Goal: Task Accomplishment & Management: Complete application form

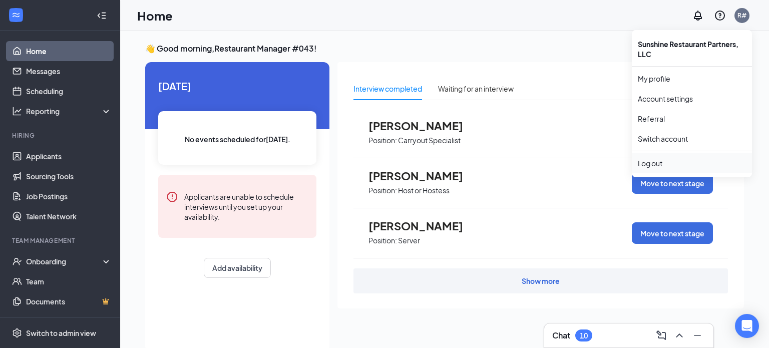
click at [654, 164] on div "Log out" at bounding box center [692, 163] width 108 height 10
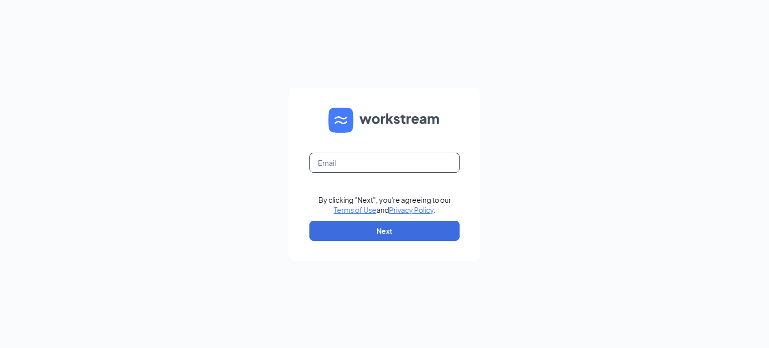
click at [411, 161] on input "text" at bounding box center [384, 163] width 150 height 20
type input "[EMAIL_ADDRESS][DOMAIN_NAME]"
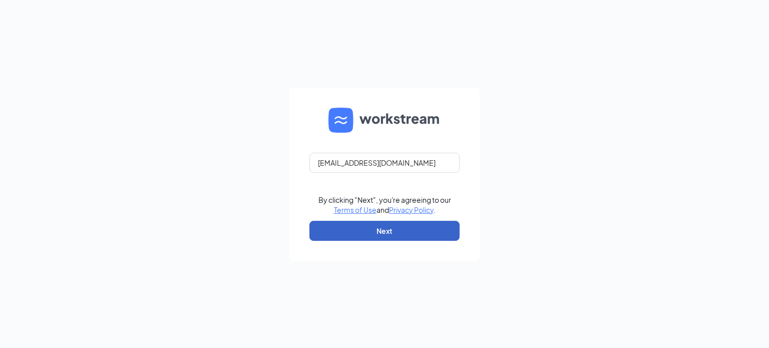
click at [388, 232] on button "Next" at bounding box center [384, 231] width 150 height 20
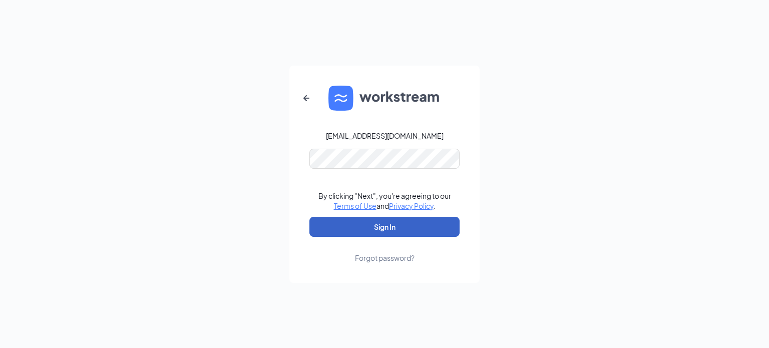
click at [388, 232] on button "Sign In" at bounding box center [384, 227] width 150 height 20
click at [390, 226] on button "Sign In" at bounding box center [384, 227] width 150 height 20
click at [379, 228] on button "Sign In" at bounding box center [384, 227] width 150 height 20
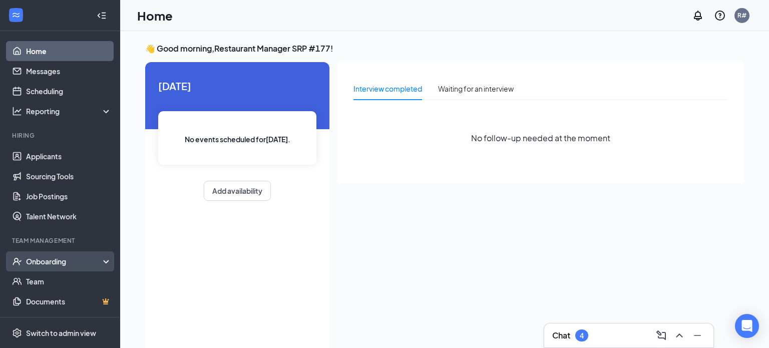
click at [67, 265] on div "Onboarding" at bounding box center [64, 261] width 77 height 10
click at [66, 276] on link "Overview" at bounding box center [69, 281] width 86 height 20
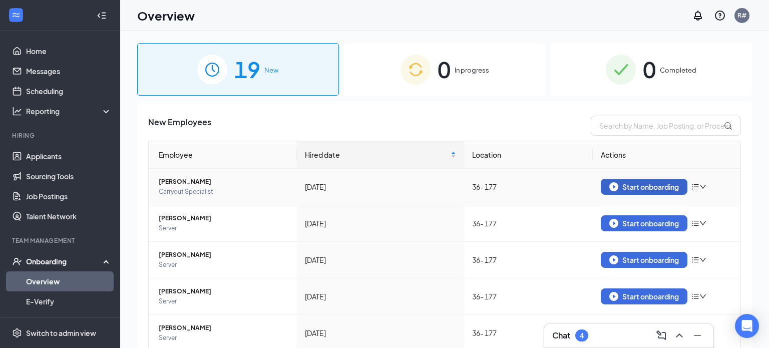
click at [620, 188] on div "Start onboarding" at bounding box center [644, 186] width 70 height 9
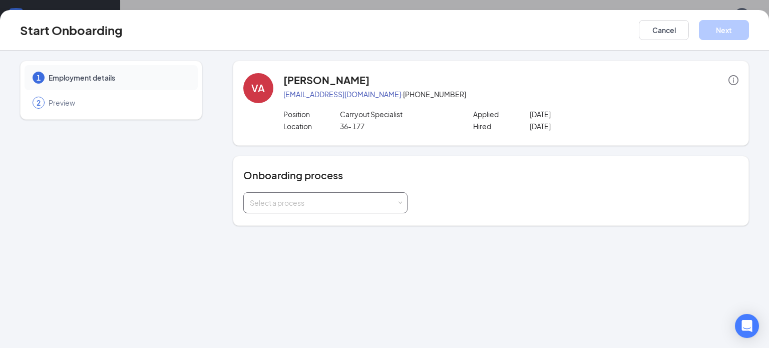
click at [402, 200] on div "Select a process" at bounding box center [325, 202] width 164 height 21
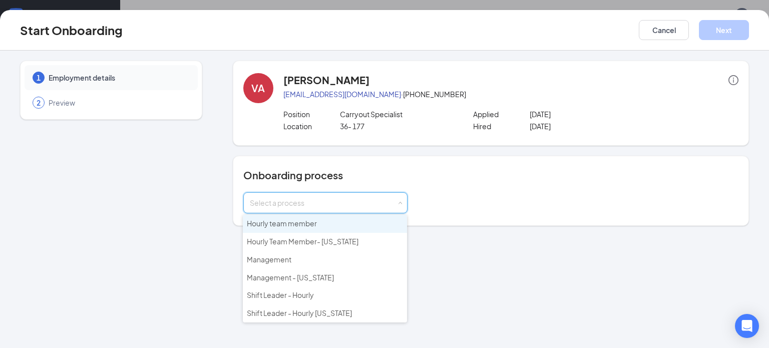
click at [383, 227] on li "Hourly team member" at bounding box center [325, 224] width 164 height 18
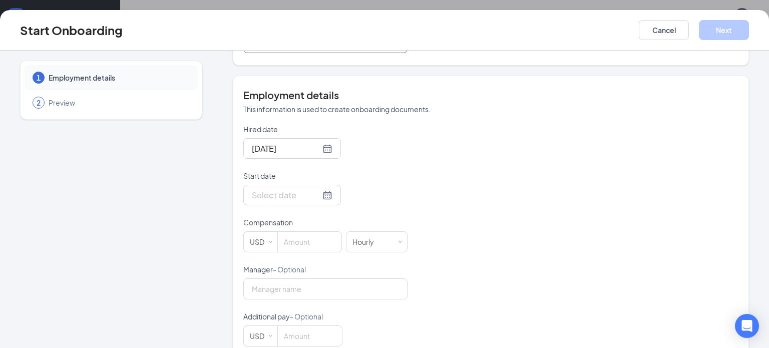
scroll to position [180, 0]
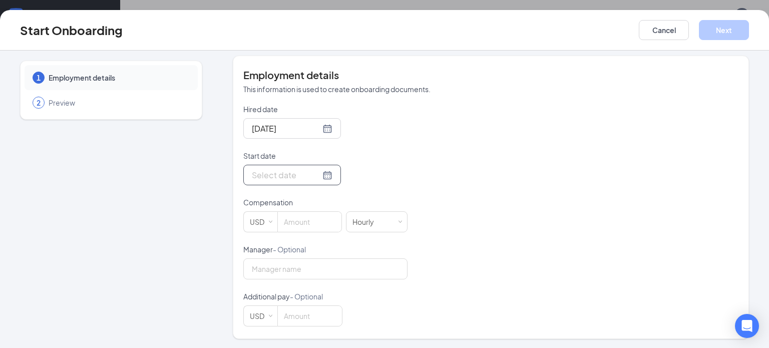
click at [332, 175] on div at bounding box center [292, 175] width 81 height 13
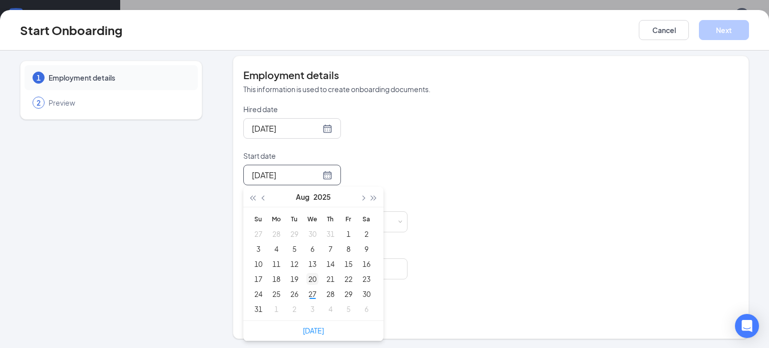
type input "[DATE]"
click at [311, 293] on div "27" at bounding box center [312, 294] width 12 height 12
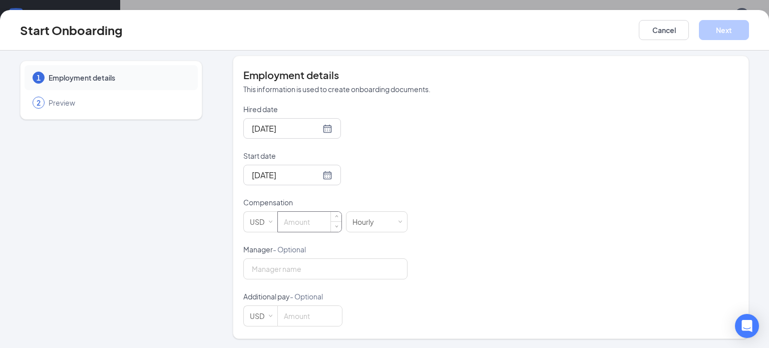
click at [299, 225] on input at bounding box center [310, 222] width 64 height 20
type input "16"
click at [729, 36] on button "Next" at bounding box center [724, 30] width 50 height 20
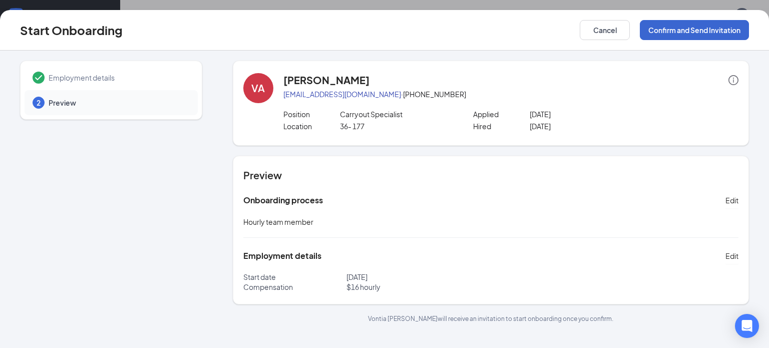
scroll to position [0, 0]
click at [729, 36] on button "Confirm and Send Invitation" at bounding box center [694, 30] width 109 height 20
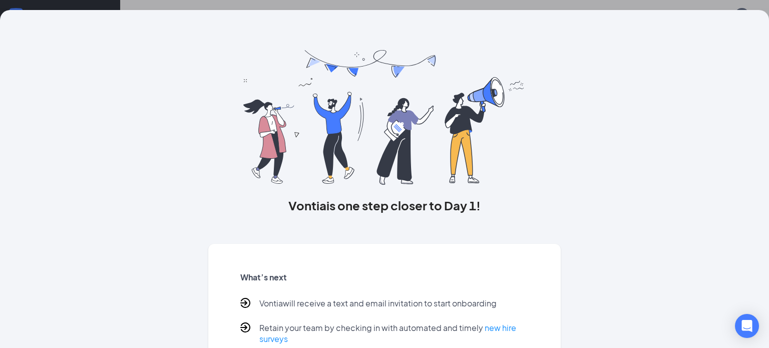
scroll to position [63, 0]
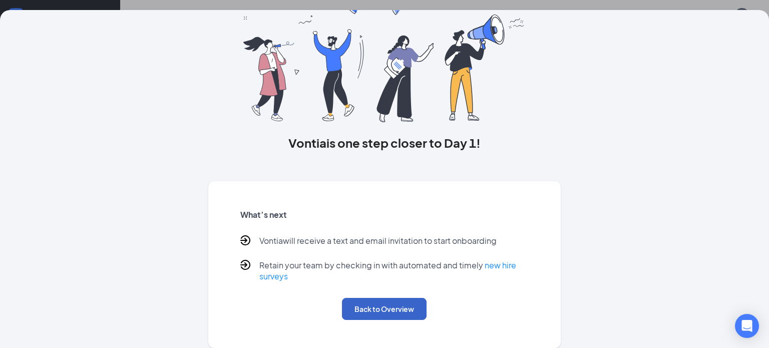
click at [406, 301] on button "Back to Overview" at bounding box center [384, 309] width 85 height 22
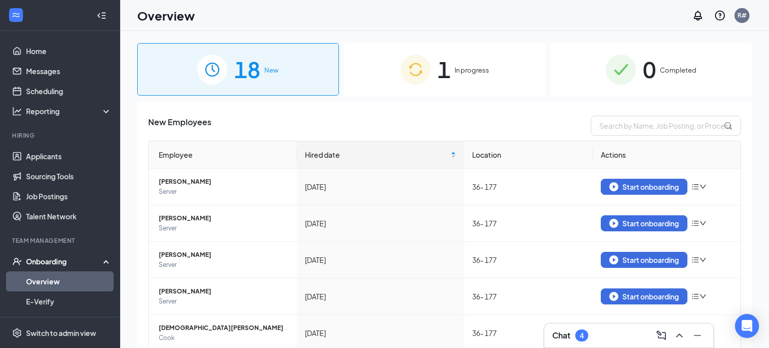
scroll to position [0, 0]
click at [612, 186] on img "button" at bounding box center [613, 186] width 9 height 9
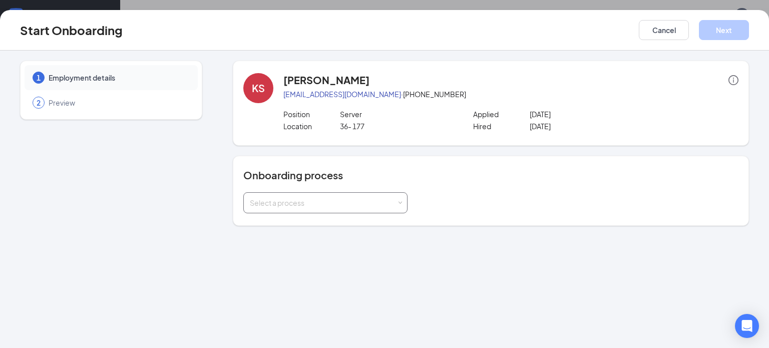
click at [402, 202] on div "Select a process" at bounding box center [325, 202] width 164 height 21
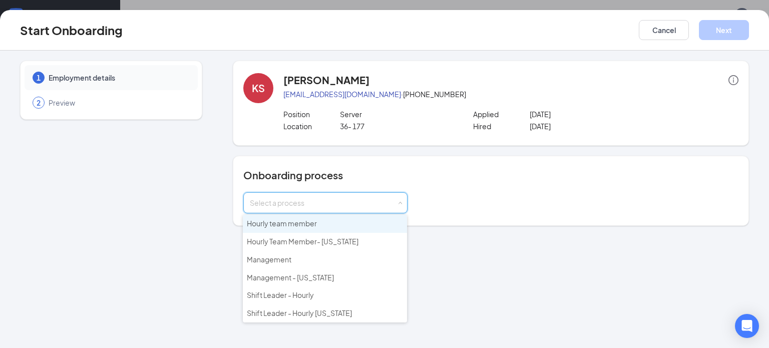
click at [391, 222] on li "Hourly team member" at bounding box center [325, 224] width 164 height 18
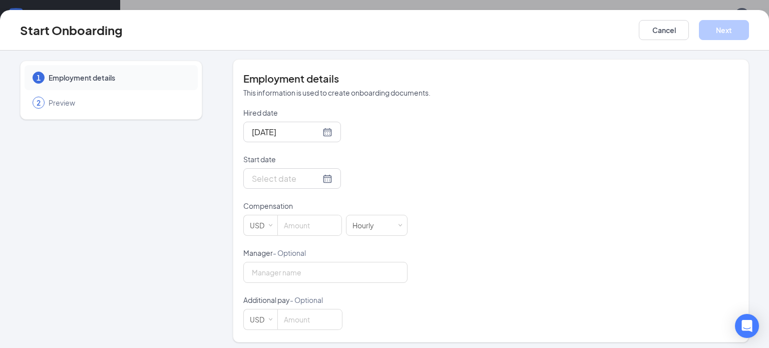
scroll to position [178, 0]
click at [327, 178] on div at bounding box center [292, 177] width 81 height 13
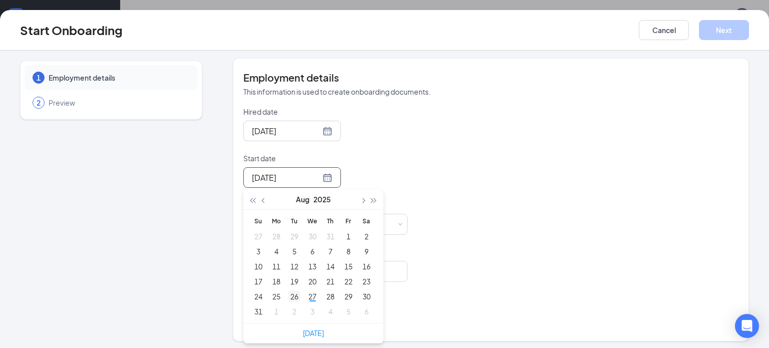
type input "[DATE]"
click at [311, 297] on div "27" at bounding box center [312, 296] width 12 height 12
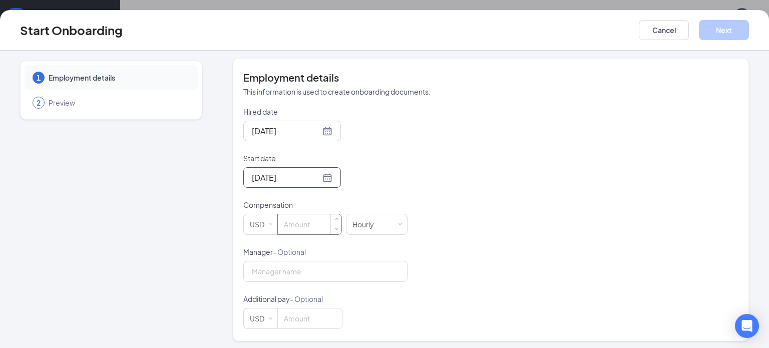
click at [307, 223] on input at bounding box center [310, 224] width 64 height 20
type input "9.98"
click at [718, 32] on button "Next" at bounding box center [724, 30] width 50 height 20
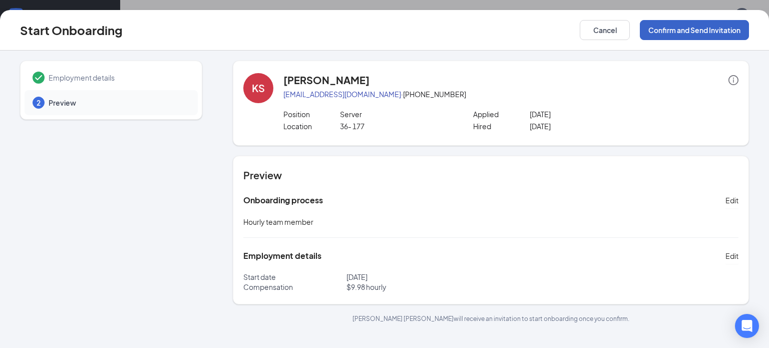
click at [718, 32] on button "Confirm and Send Invitation" at bounding box center [694, 30] width 109 height 20
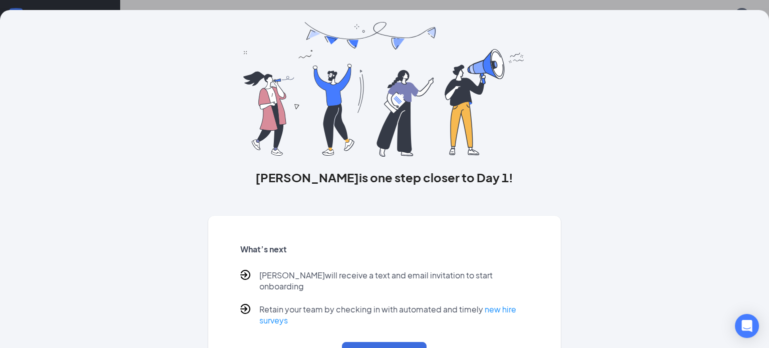
scroll to position [63, 0]
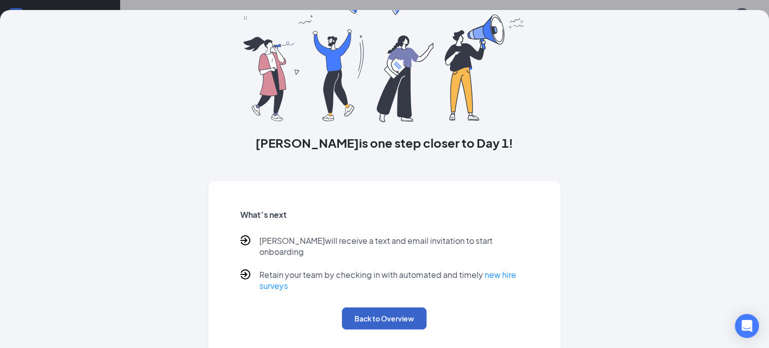
click at [390, 310] on button "Back to Overview" at bounding box center [384, 318] width 85 height 22
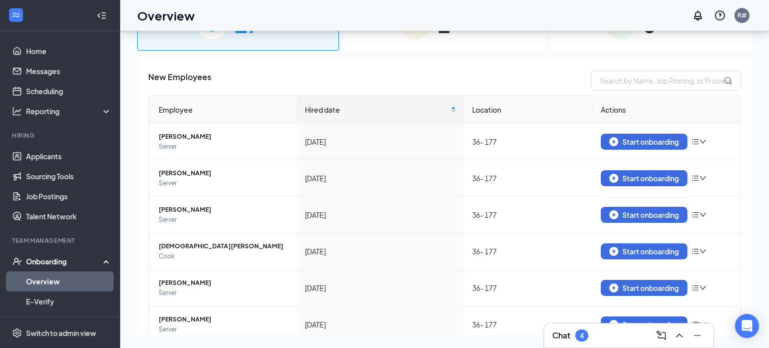
scroll to position [0, 0]
click at [639, 142] on div "Start onboarding" at bounding box center [644, 141] width 70 height 9
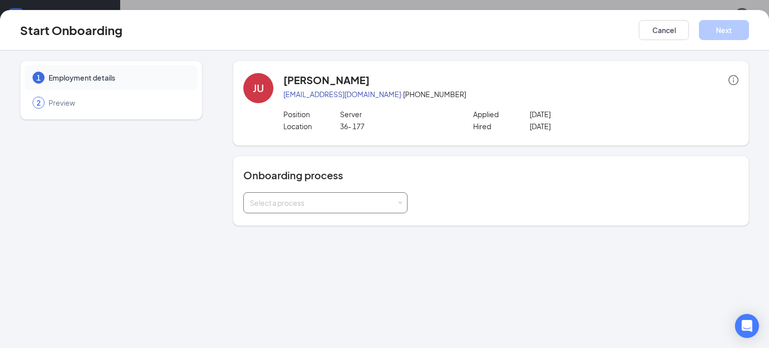
click at [376, 203] on div "Select a process" at bounding box center [323, 203] width 147 height 10
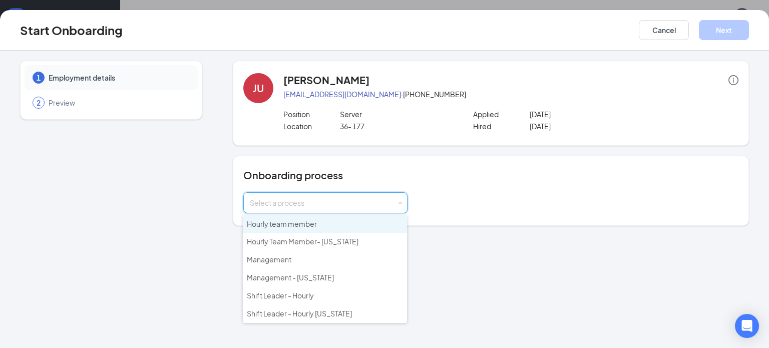
click at [365, 224] on li "Hourly team member" at bounding box center [325, 224] width 164 height 18
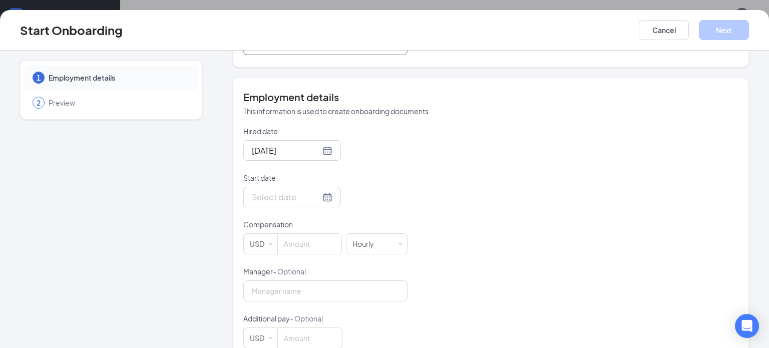
scroll to position [180, 0]
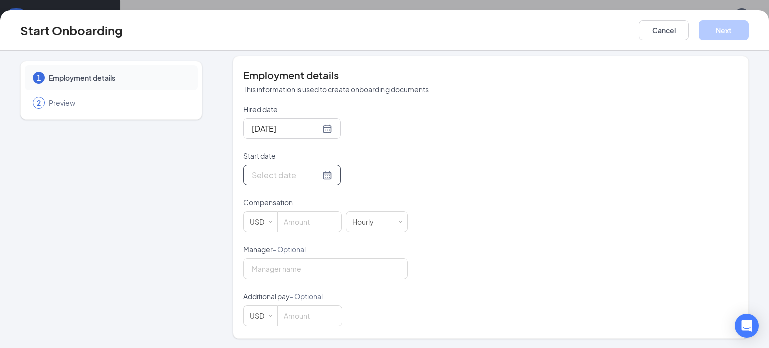
click at [328, 177] on div at bounding box center [292, 175] width 81 height 13
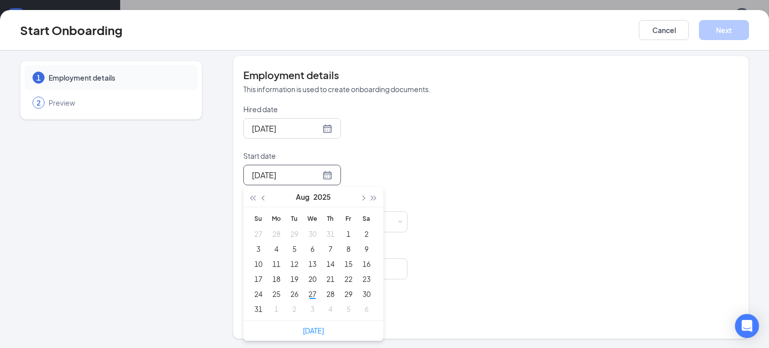
type input "[DATE]"
click at [312, 295] on div "27" at bounding box center [312, 294] width 12 height 12
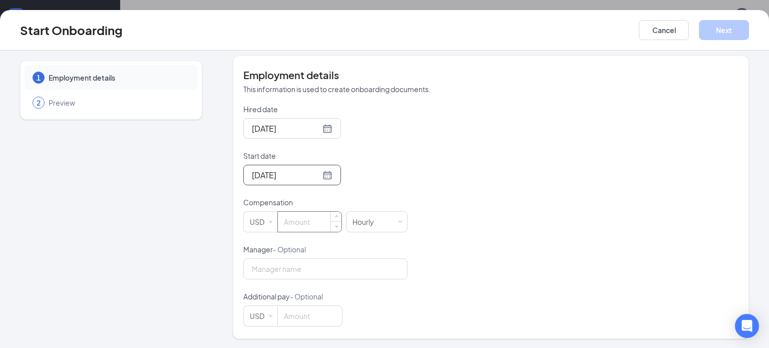
click at [312, 224] on input at bounding box center [310, 222] width 64 height 20
type input "9.98"
click at [723, 31] on button "Next" at bounding box center [724, 30] width 50 height 20
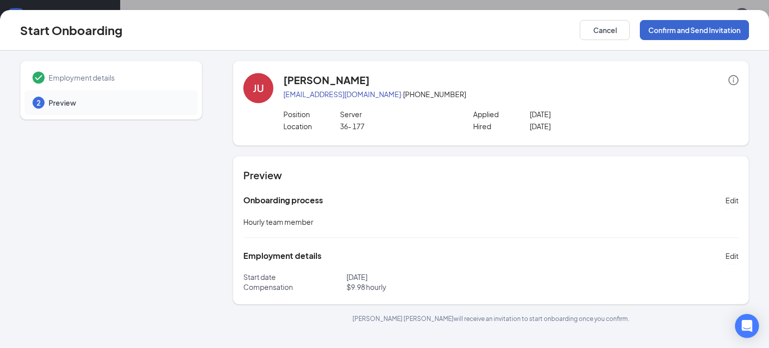
scroll to position [0, 0]
click at [723, 31] on button "Confirm and Send Invitation" at bounding box center [694, 30] width 109 height 20
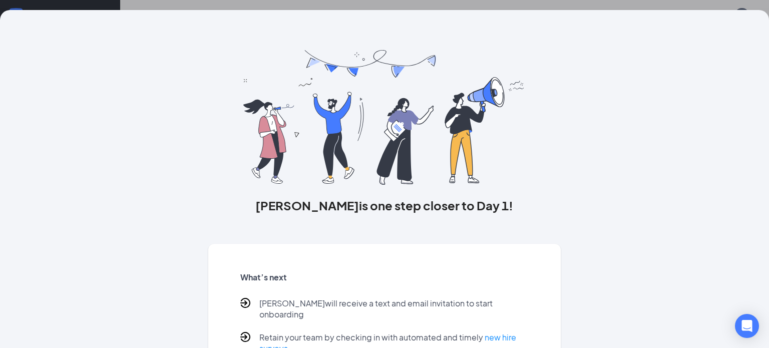
scroll to position [63, 0]
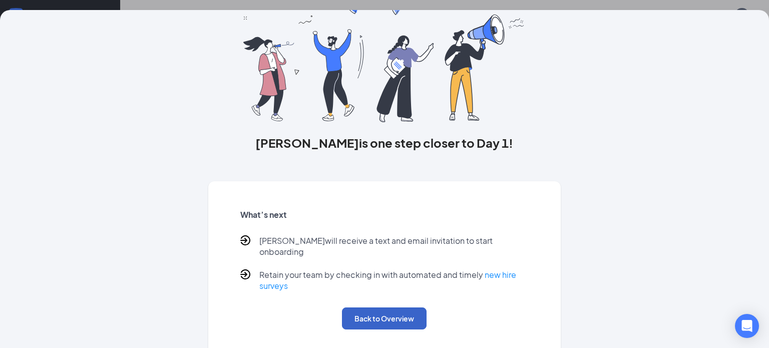
click at [410, 307] on button "Back to Overview" at bounding box center [384, 318] width 85 height 22
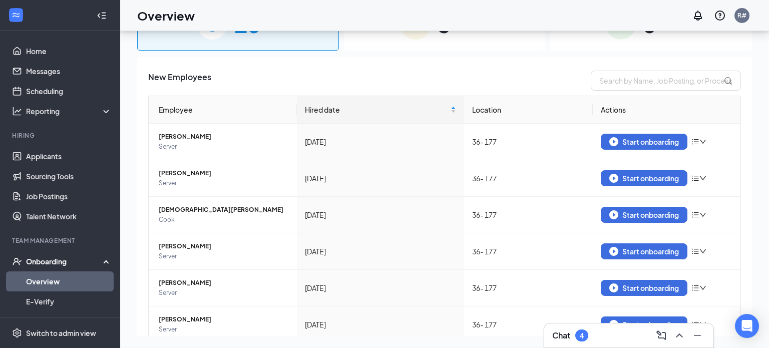
scroll to position [0, 0]
click at [636, 147] on button "Start onboarding" at bounding box center [644, 142] width 87 height 16
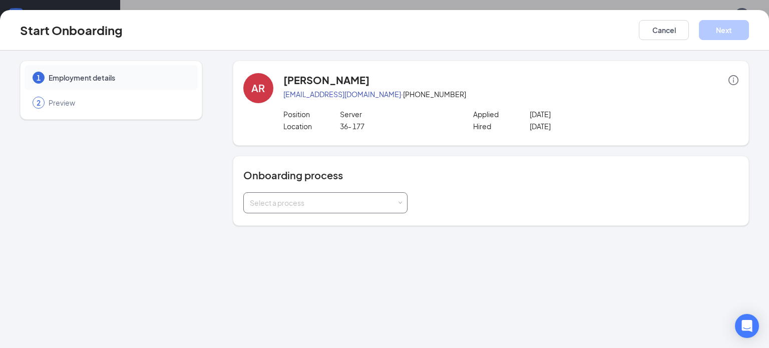
click at [402, 202] on span at bounding box center [399, 203] width 5 height 5
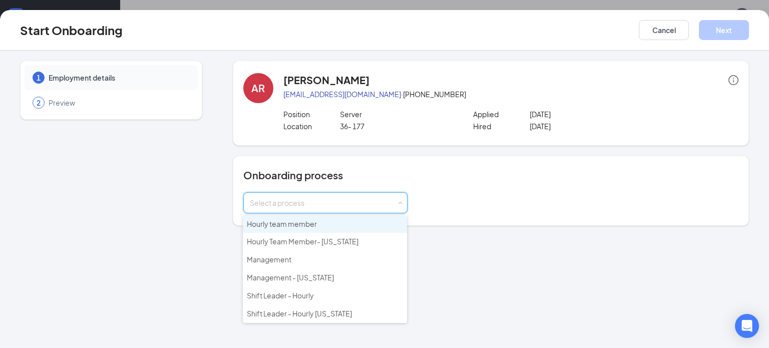
click at [378, 225] on li "Hourly team member" at bounding box center [325, 224] width 164 height 18
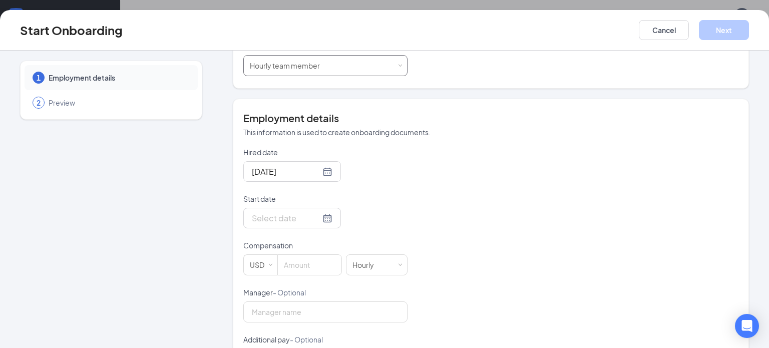
scroll to position [141, 0]
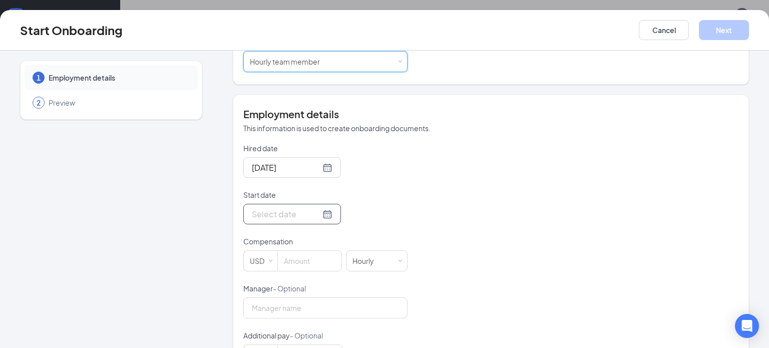
click at [280, 211] on input "Start date" at bounding box center [286, 214] width 69 height 13
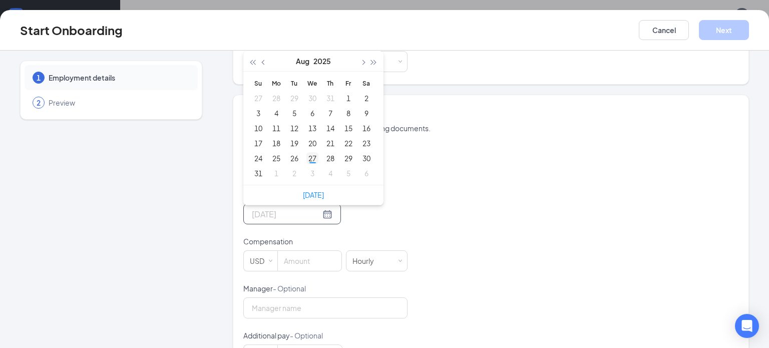
type input "[DATE]"
click at [315, 157] on div "27" at bounding box center [312, 158] width 12 height 12
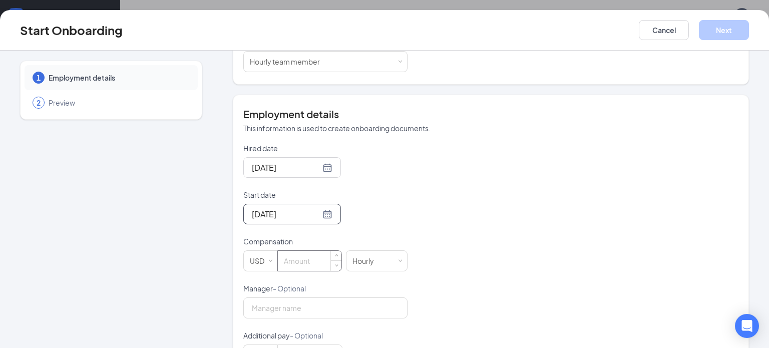
click at [297, 263] on input at bounding box center [310, 261] width 64 height 20
type input "9.98"
click at [727, 29] on button "Next" at bounding box center [724, 30] width 50 height 20
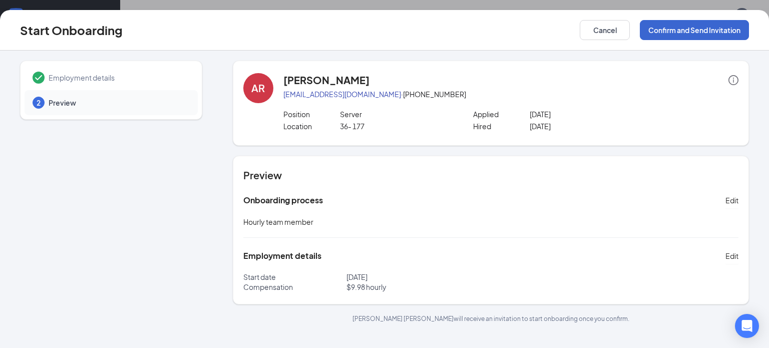
scroll to position [0, 0]
click at [727, 29] on button "Confirm and Send Invitation" at bounding box center [694, 30] width 109 height 20
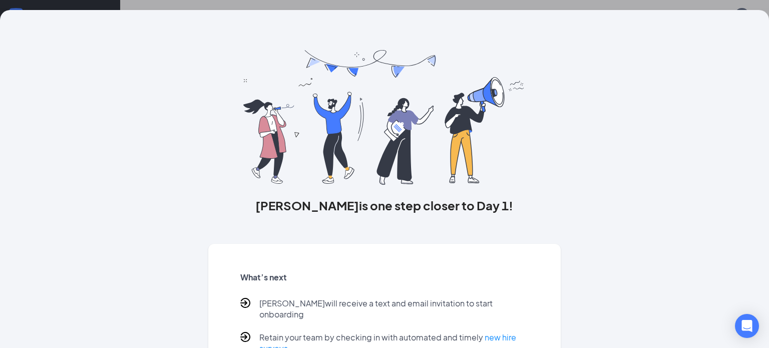
scroll to position [63, 0]
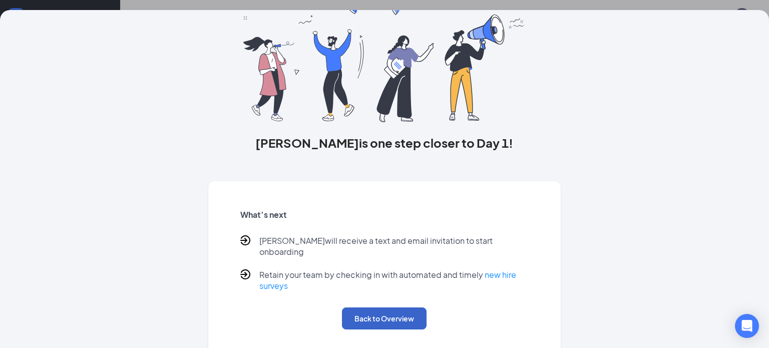
click at [391, 307] on button "Back to Overview" at bounding box center [384, 318] width 85 height 22
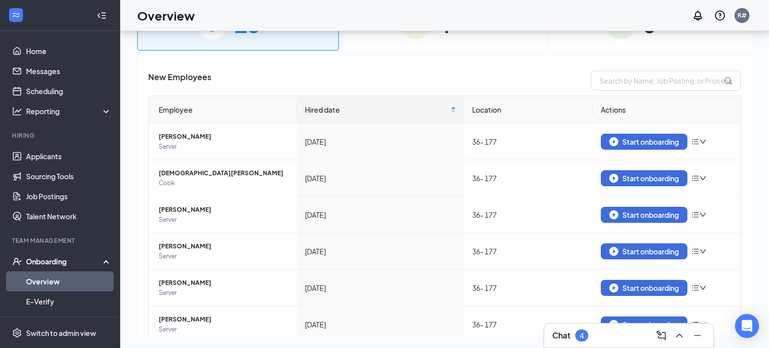
scroll to position [0, 0]
click at [627, 141] on div "Start onboarding" at bounding box center [644, 141] width 70 height 9
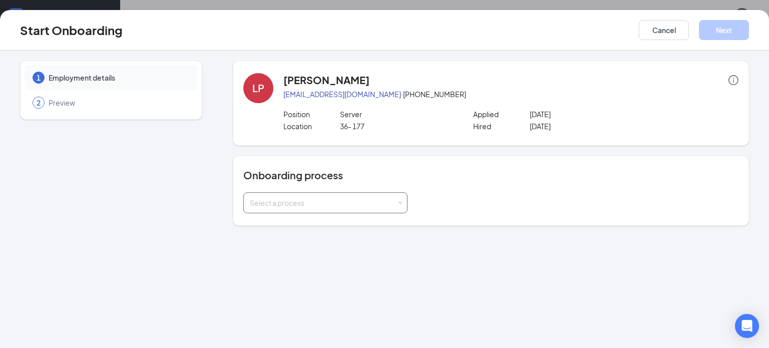
click at [402, 198] on div "Select a process" at bounding box center [325, 202] width 164 height 21
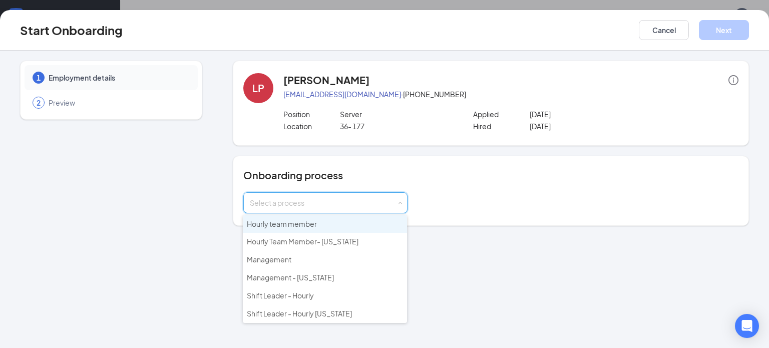
click at [362, 230] on li "Hourly team member" at bounding box center [325, 224] width 164 height 18
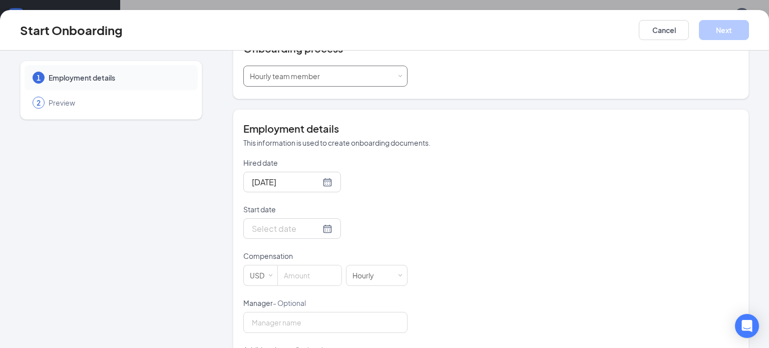
scroll to position [133, 0]
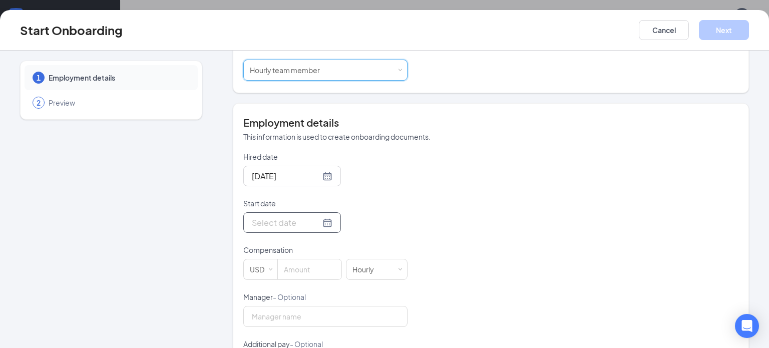
click at [327, 224] on div at bounding box center [292, 222] width 81 height 13
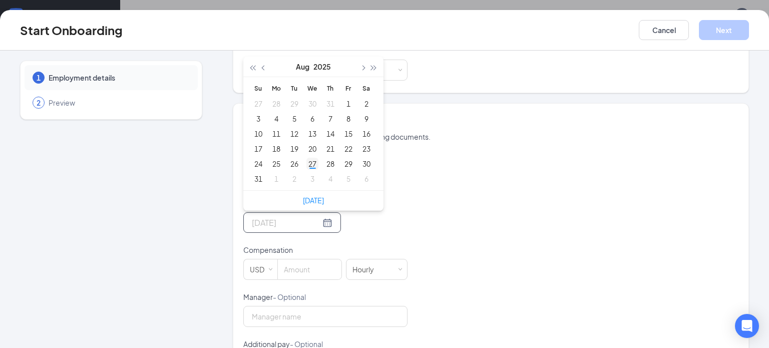
type input "[DATE]"
click at [311, 164] on div "27" at bounding box center [312, 164] width 12 height 12
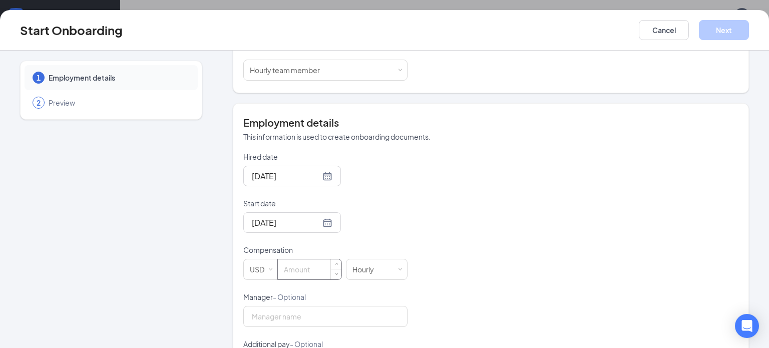
click at [316, 275] on input at bounding box center [310, 269] width 64 height 20
type input "9.98"
click at [715, 32] on button "Next" at bounding box center [724, 30] width 50 height 20
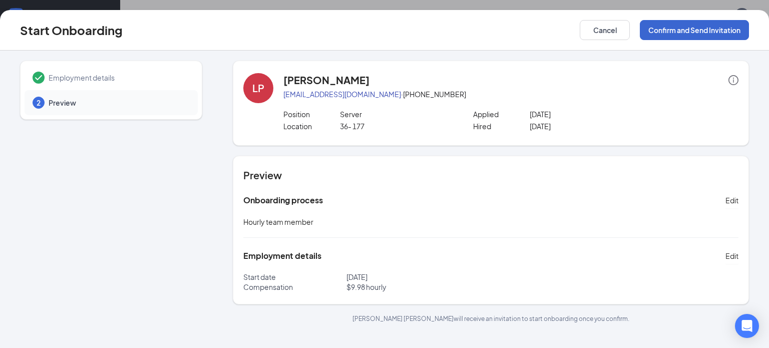
scroll to position [0, 0]
click at [715, 32] on button "Confirm and Send Invitation" at bounding box center [694, 30] width 109 height 20
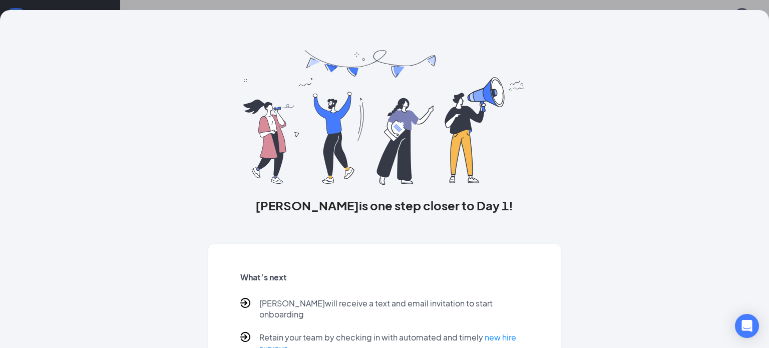
scroll to position [63, 0]
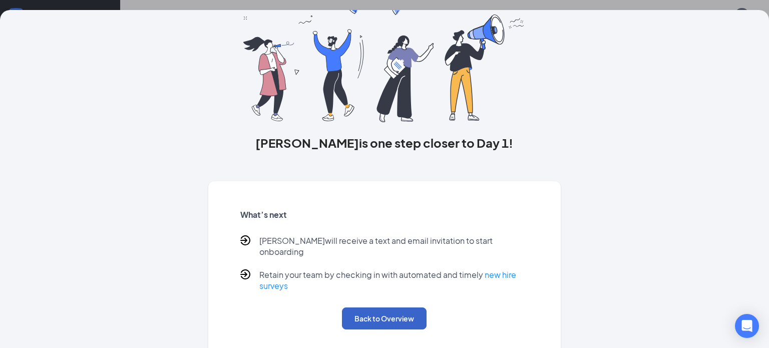
click at [368, 313] on button "Back to Overview" at bounding box center [384, 318] width 85 height 22
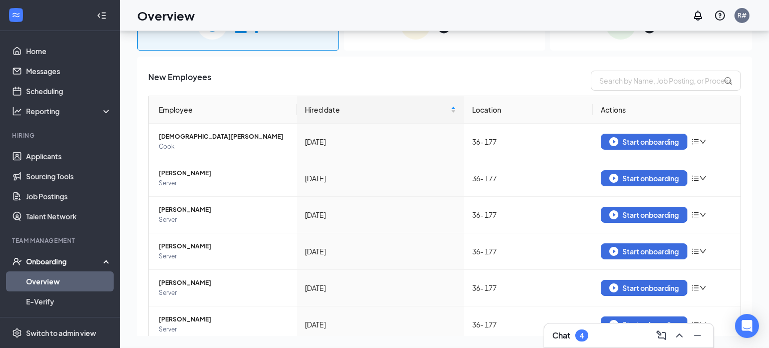
scroll to position [0, 0]
click at [643, 147] on button "Start onboarding" at bounding box center [644, 142] width 87 height 16
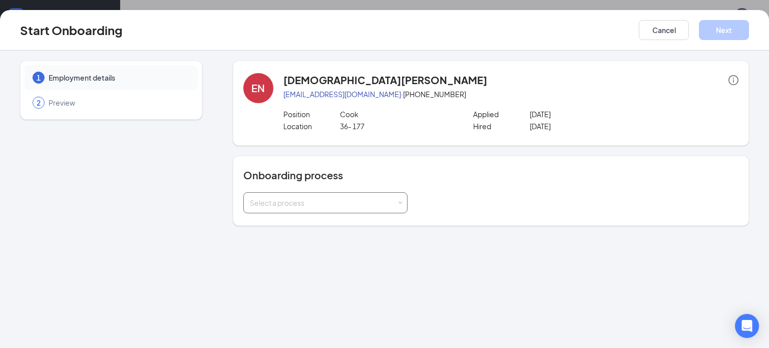
click at [400, 202] on span at bounding box center [399, 203] width 5 height 5
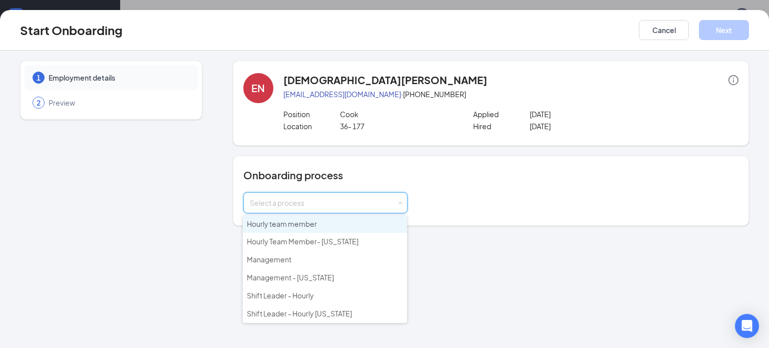
click at [370, 219] on li "Hourly team member" at bounding box center [325, 224] width 164 height 18
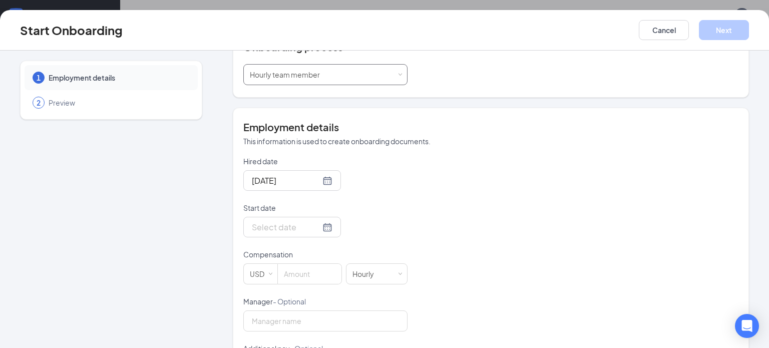
scroll to position [180, 0]
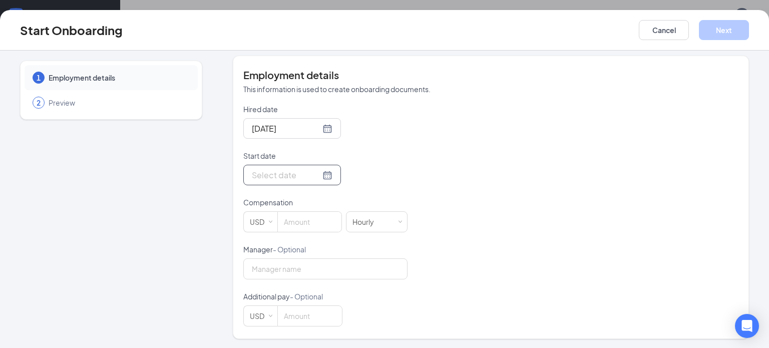
click at [330, 177] on div at bounding box center [292, 175] width 81 height 13
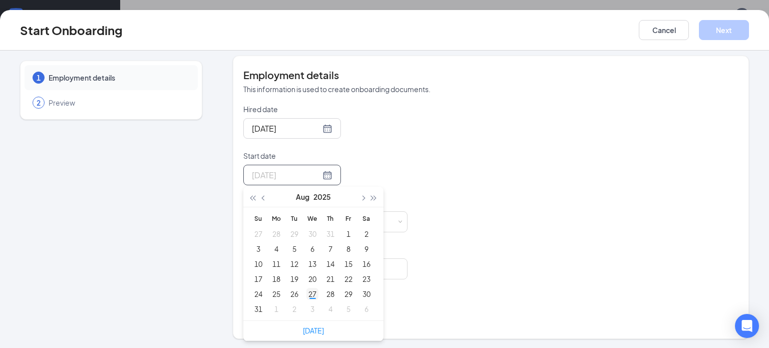
type input "[DATE]"
click at [311, 294] on div "27" at bounding box center [312, 294] width 12 height 12
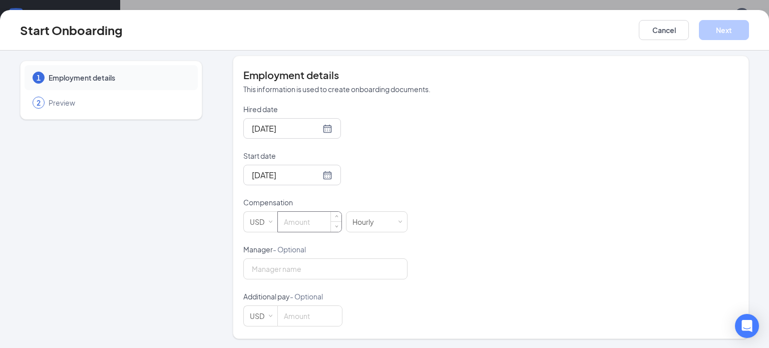
click at [310, 227] on input at bounding box center [310, 222] width 64 height 20
type input "17"
click at [725, 30] on button "Next" at bounding box center [724, 30] width 50 height 20
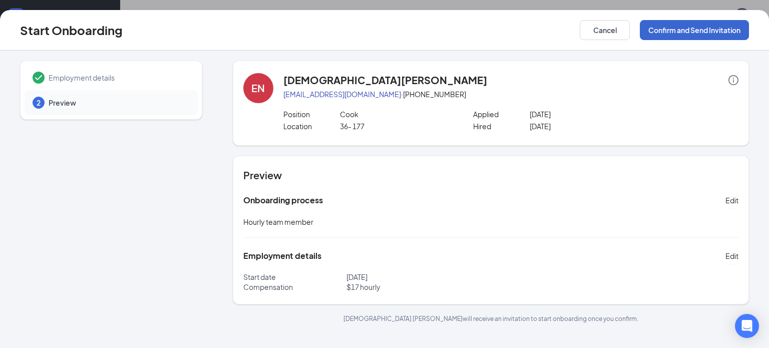
scroll to position [0, 0]
click at [725, 30] on button "Confirm and Send Invitation" at bounding box center [694, 30] width 109 height 20
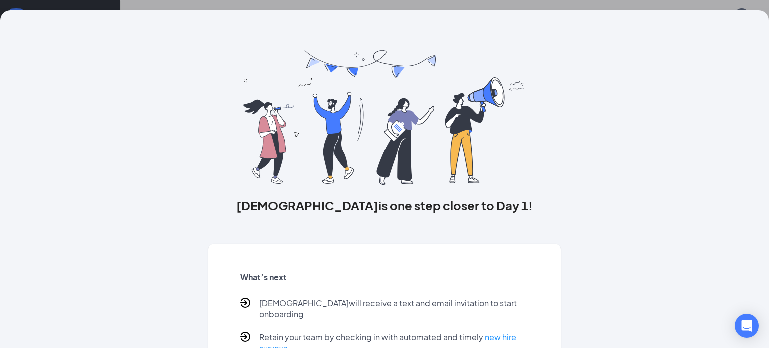
scroll to position [63, 0]
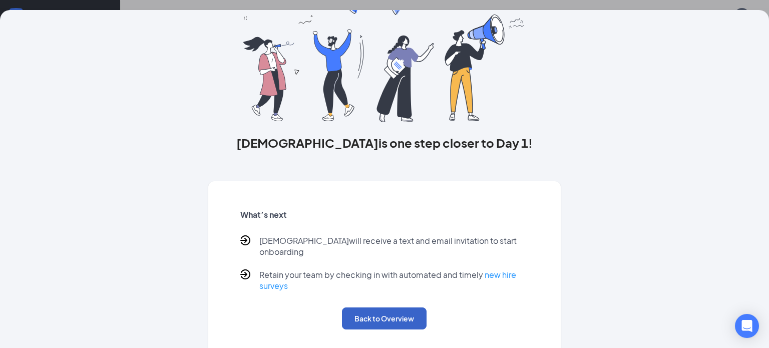
click at [379, 307] on button "Back to Overview" at bounding box center [384, 318] width 85 height 22
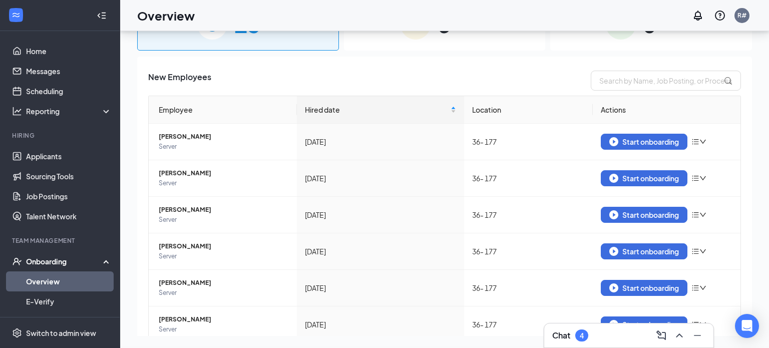
scroll to position [0, 0]
click at [622, 144] on div "Start onboarding" at bounding box center [644, 141] width 70 height 9
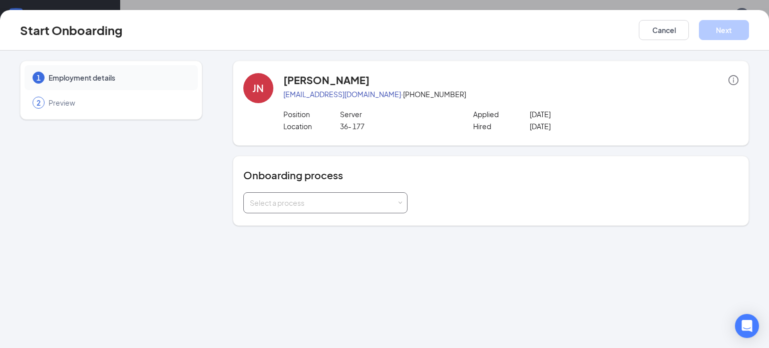
click at [398, 206] on div "Select a process" at bounding box center [325, 203] width 151 height 20
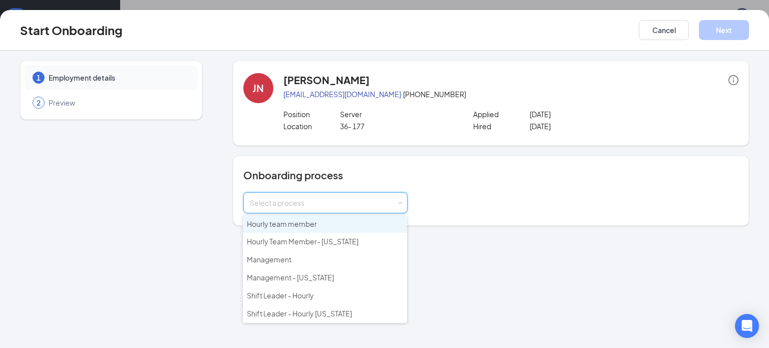
click at [383, 223] on li "Hourly team member" at bounding box center [325, 224] width 164 height 18
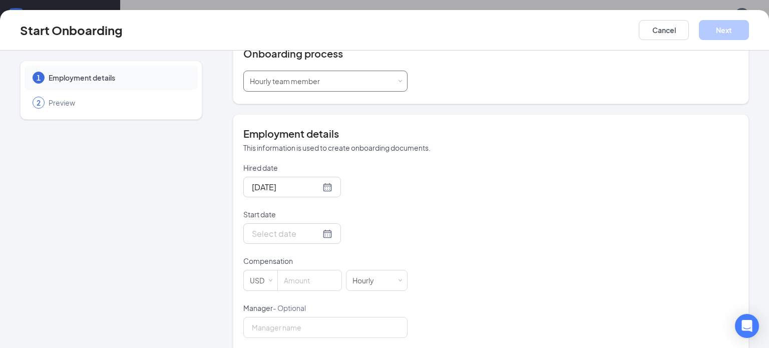
scroll to position [124, 0]
click at [326, 230] on div at bounding box center [292, 231] width 81 height 13
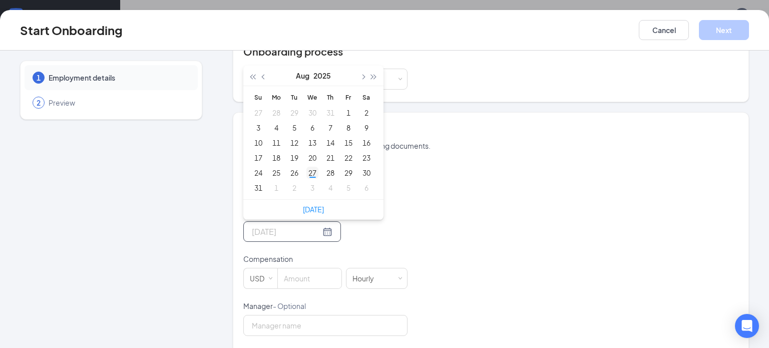
type input "[DATE]"
click at [312, 171] on div "27" at bounding box center [312, 173] width 12 height 12
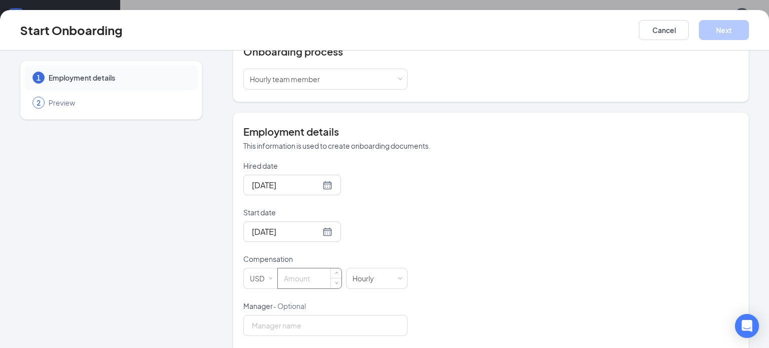
click at [306, 275] on input at bounding box center [310, 278] width 64 height 20
type input "9.98"
click at [726, 34] on button "Next" at bounding box center [724, 30] width 50 height 20
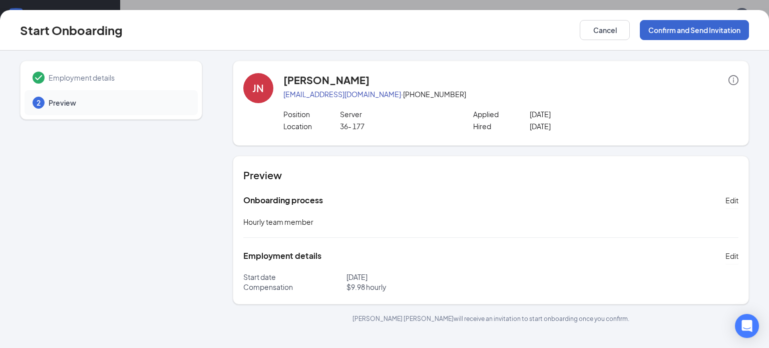
scroll to position [0, 0]
click at [726, 34] on button "Confirm and Send Invitation" at bounding box center [694, 30] width 109 height 20
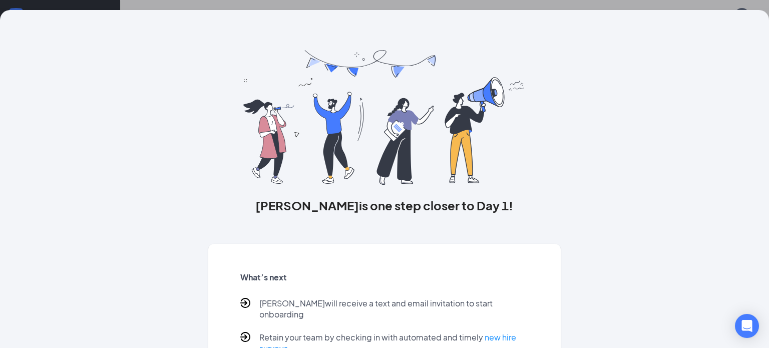
scroll to position [63, 0]
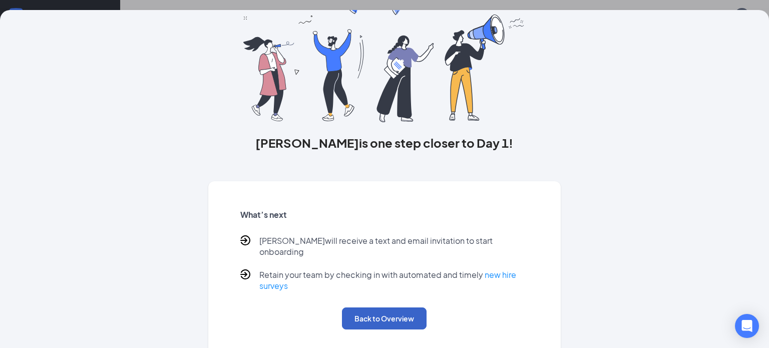
click at [370, 313] on button "Back to Overview" at bounding box center [384, 318] width 85 height 22
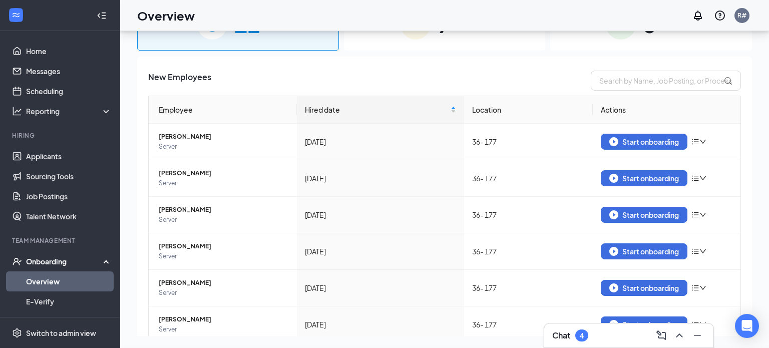
scroll to position [0, 0]
click at [631, 141] on div "Start onboarding" at bounding box center [644, 141] width 70 height 9
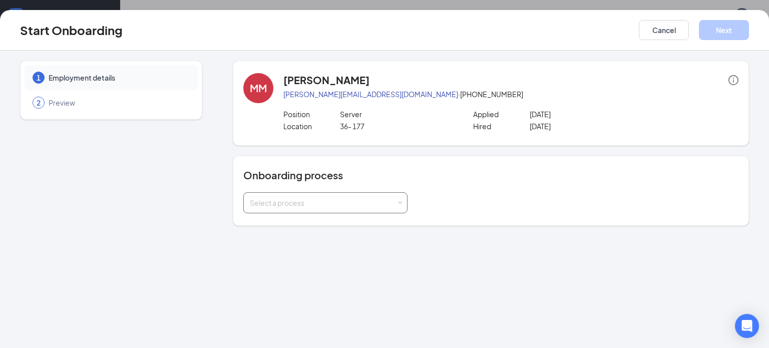
click at [397, 207] on div "Select a process" at bounding box center [325, 203] width 151 height 20
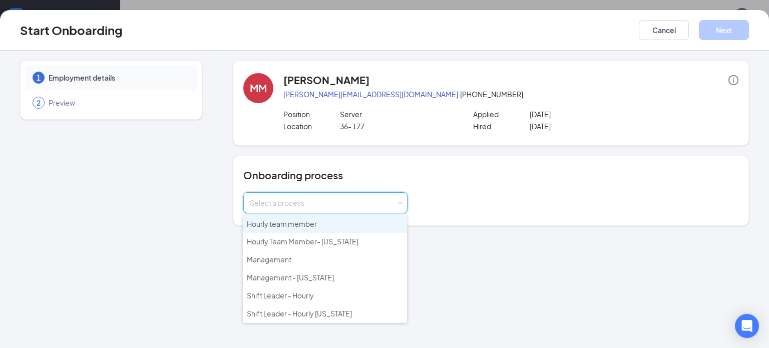
click at [382, 221] on li "Hourly team member" at bounding box center [325, 224] width 164 height 18
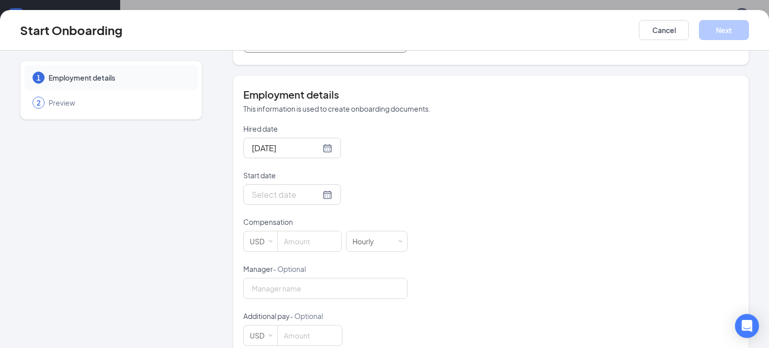
scroll to position [180, 0]
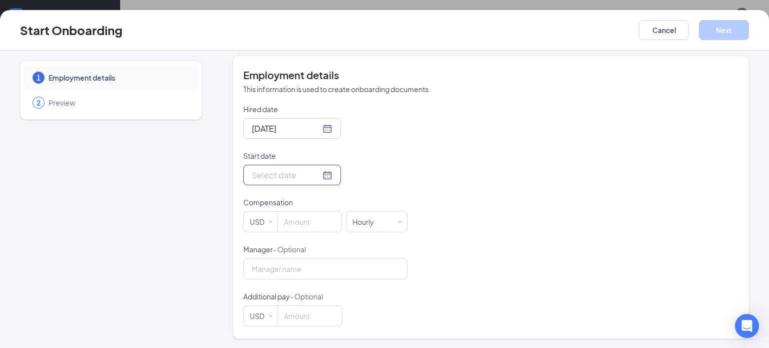
click at [329, 176] on div at bounding box center [292, 175] width 81 height 13
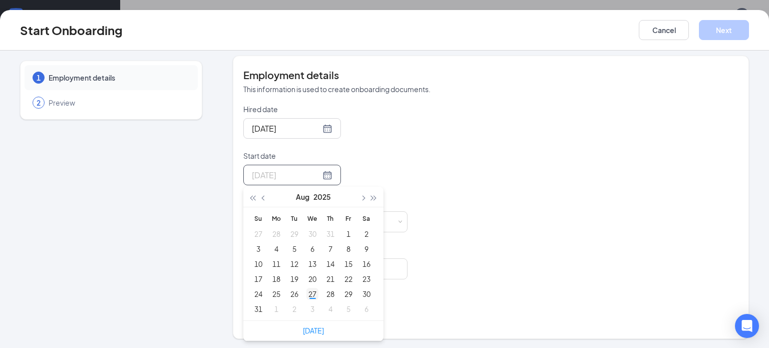
type input "[DATE]"
click at [313, 292] on div "27" at bounding box center [312, 294] width 12 height 12
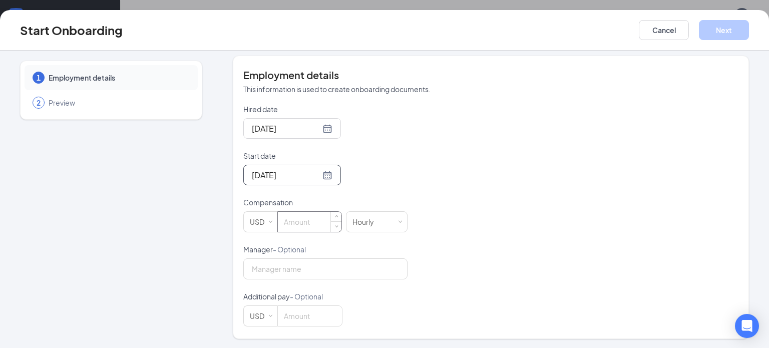
click at [313, 224] on input at bounding box center [310, 222] width 64 height 20
type input "9.98"
click at [715, 33] on button "Next" at bounding box center [724, 30] width 50 height 20
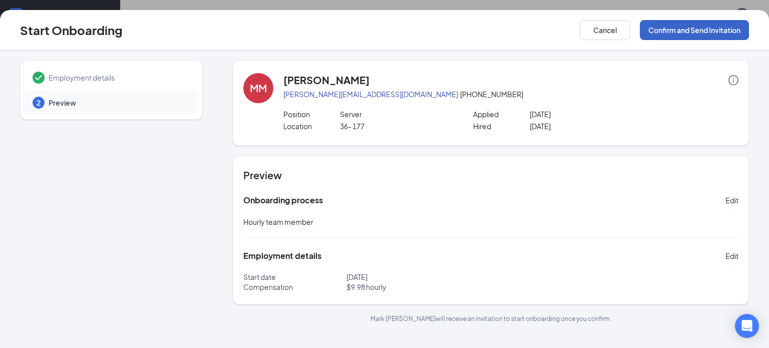
click at [715, 33] on button "Confirm and Send Invitation" at bounding box center [694, 30] width 109 height 20
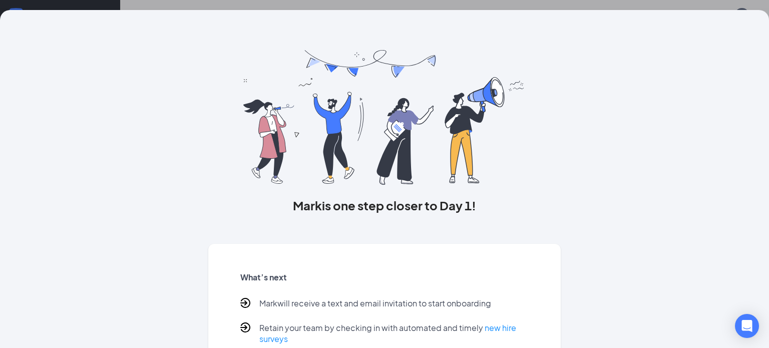
scroll to position [63, 0]
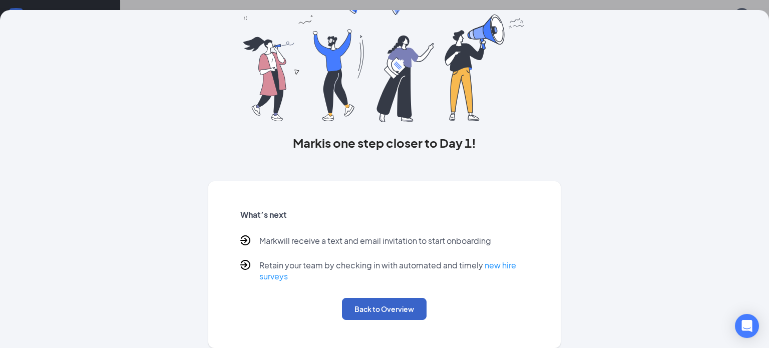
click at [378, 313] on button "Back to Overview" at bounding box center [384, 309] width 85 height 22
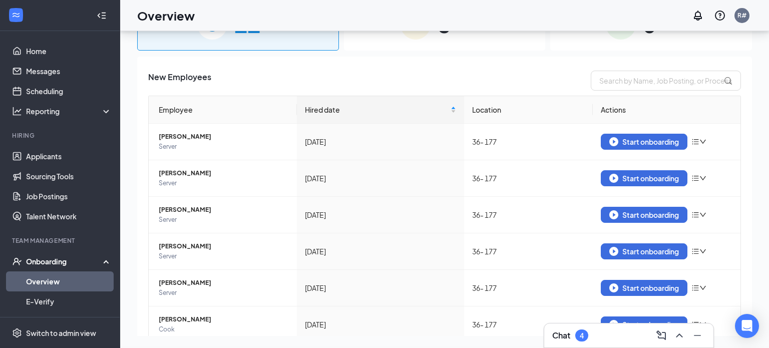
scroll to position [0, 0]
click at [626, 142] on div "Start onboarding" at bounding box center [644, 141] width 70 height 9
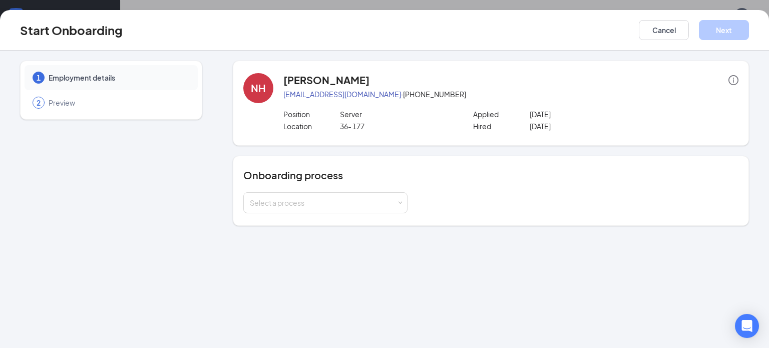
click at [626, 142] on div "NH [PERSON_NAME] [EMAIL_ADDRESS][DOMAIN_NAME] · [PHONE_NUMBER] Position Server …" at bounding box center [491, 103] width 516 height 85
click at [401, 202] on span at bounding box center [399, 203] width 5 height 5
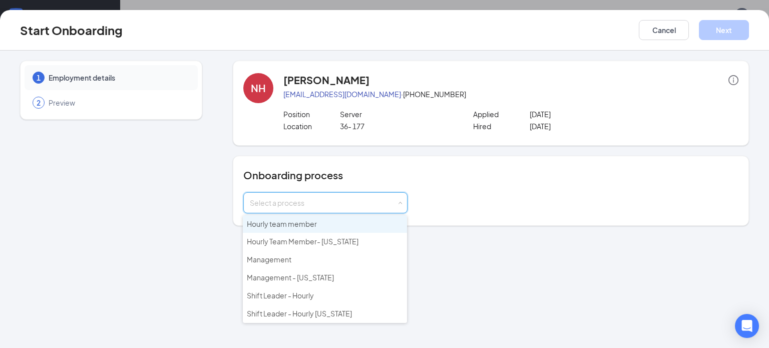
click at [358, 226] on li "Hourly team member" at bounding box center [325, 224] width 164 height 18
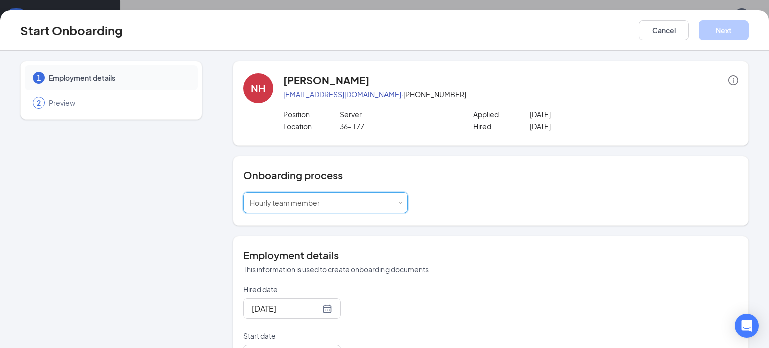
click at [358, 226] on div "NH [PERSON_NAME] [EMAIL_ADDRESS][DOMAIN_NAME] · [PHONE_NUMBER] Position Server …" at bounding box center [491, 290] width 516 height 459
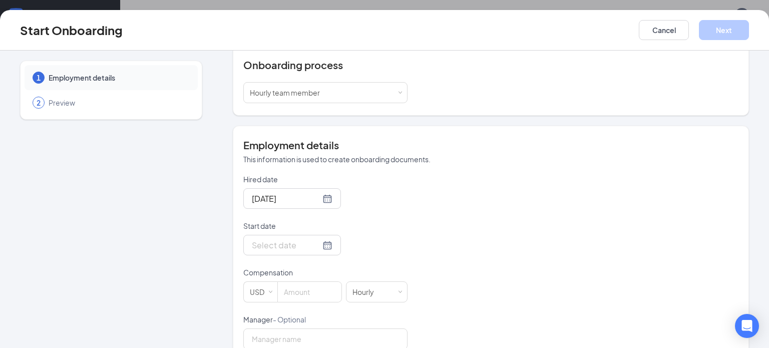
scroll to position [112, 0]
click at [329, 246] on div at bounding box center [292, 243] width 81 height 13
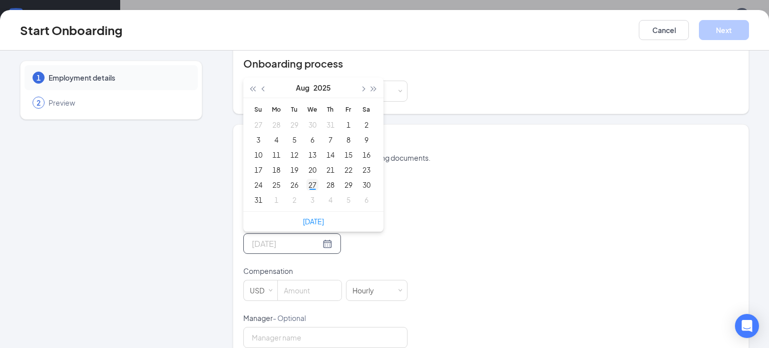
type input "[DATE]"
click at [311, 184] on div "27" at bounding box center [312, 185] width 12 height 12
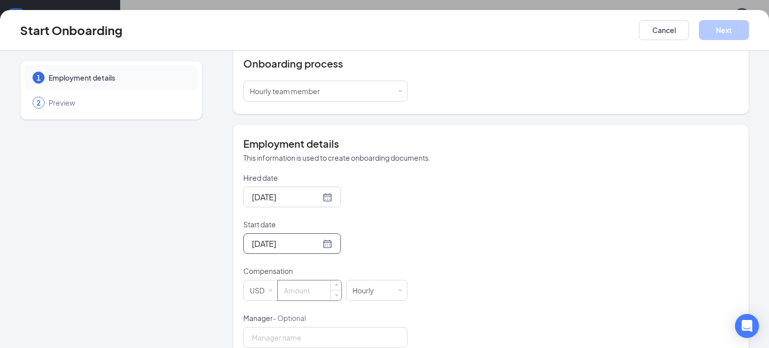
click at [312, 295] on input at bounding box center [310, 290] width 64 height 20
type input "9.98"
click at [713, 31] on button "Next" at bounding box center [724, 30] width 50 height 20
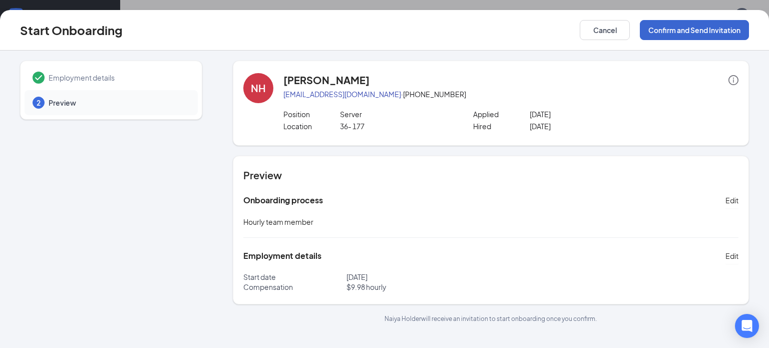
scroll to position [0, 0]
click at [713, 31] on button "Confirm and Send Invitation" at bounding box center [694, 30] width 109 height 20
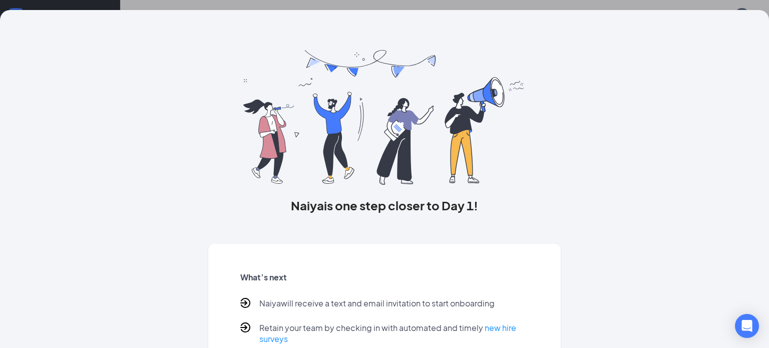
scroll to position [63, 0]
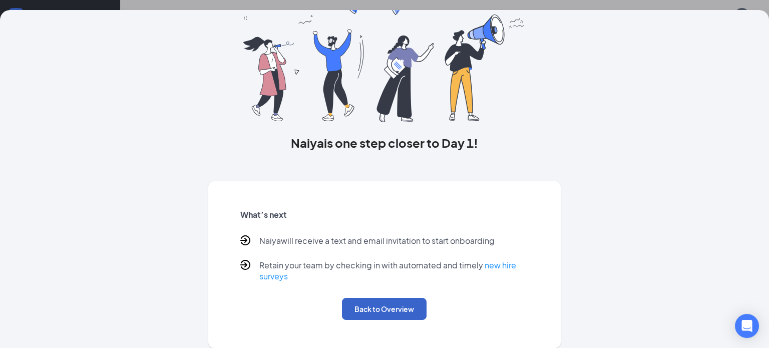
click at [392, 307] on button "Back to Overview" at bounding box center [384, 309] width 85 height 22
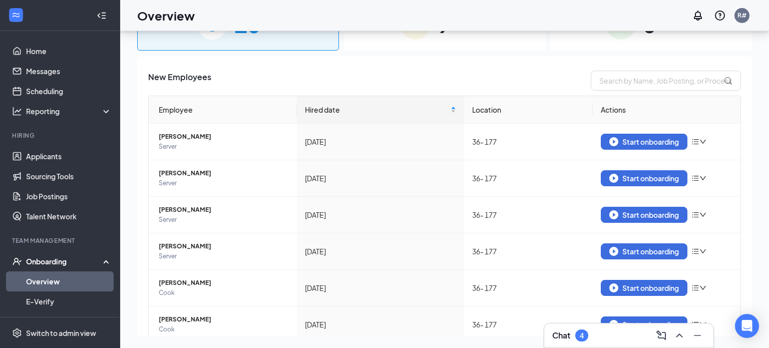
scroll to position [0, 0]
click at [623, 140] on div "Start onboarding" at bounding box center [644, 141] width 70 height 9
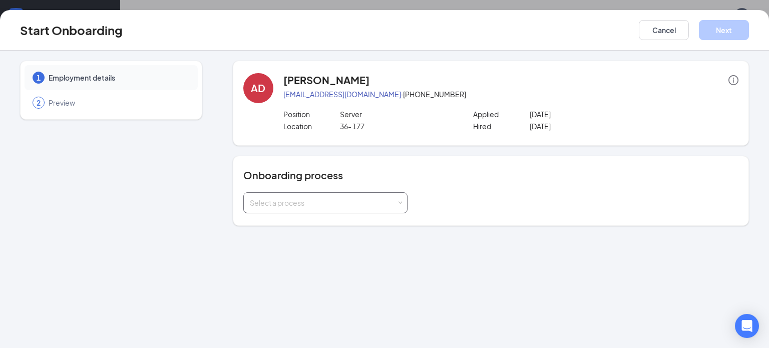
click at [395, 201] on div "Select a process" at bounding box center [323, 203] width 147 height 10
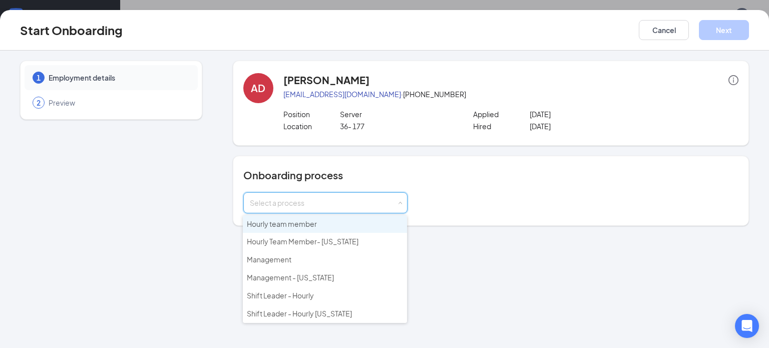
click at [377, 222] on li "Hourly team member" at bounding box center [325, 224] width 164 height 18
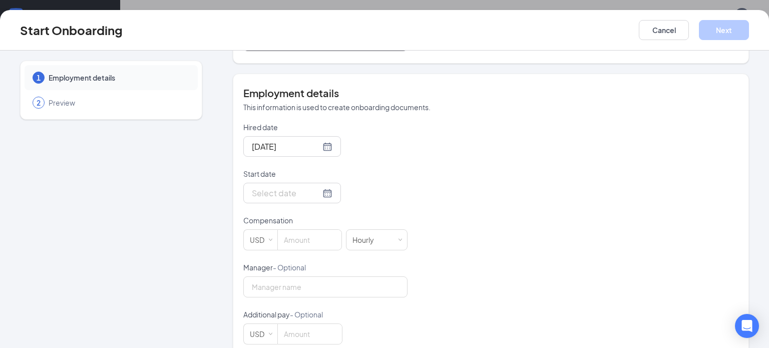
scroll to position [180, 0]
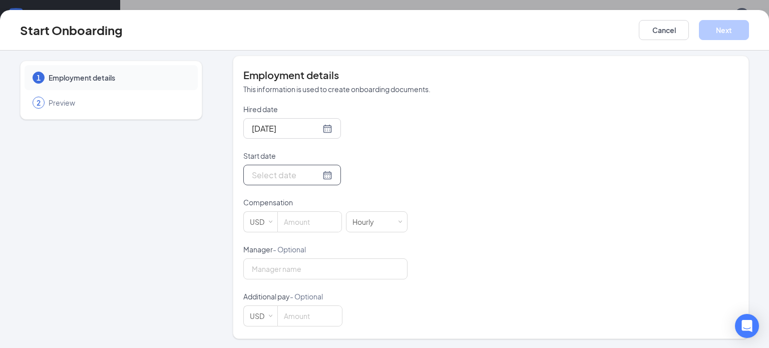
click at [328, 175] on div at bounding box center [292, 175] width 81 height 13
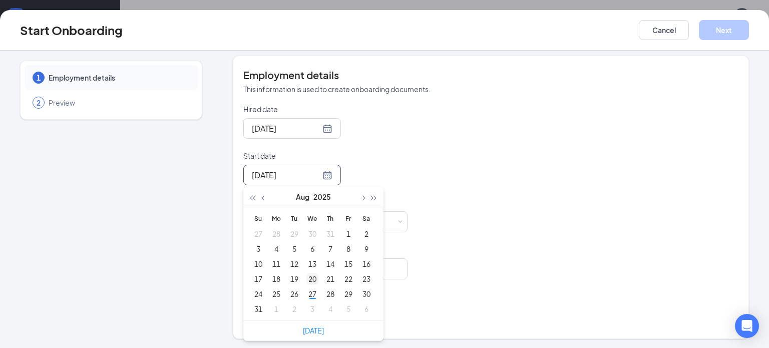
type input "[DATE]"
click at [312, 296] on div "27" at bounding box center [312, 294] width 12 height 12
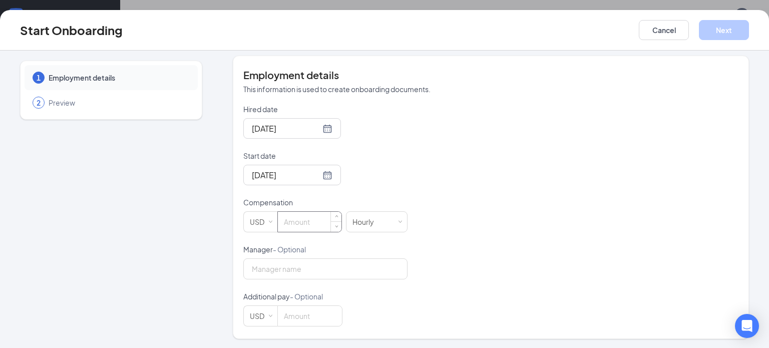
click at [313, 218] on input at bounding box center [310, 222] width 64 height 20
type input "9.98"
click at [718, 34] on button "Next" at bounding box center [724, 30] width 50 height 20
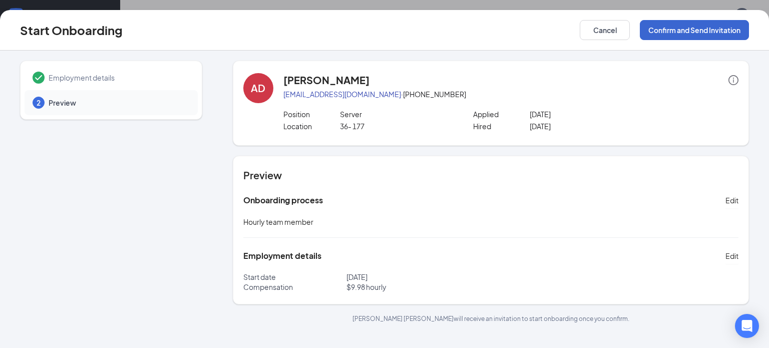
scroll to position [0, 0]
click at [718, 34] on button "Confirm and Send Invitation" at bounding box center [694, 30] width 109 height 20
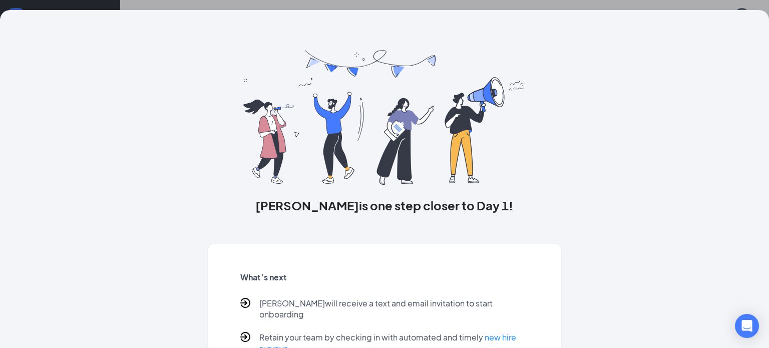
click at [682, 60] on div "[PERSON_NAME] is one step closer to Day 1! What’s next [PERSON_NAME] will recei…" at bounding box center [384, 215] width 769 height 410
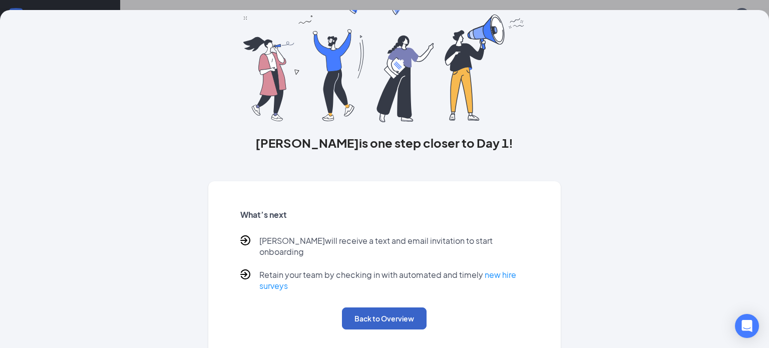
click at [383, 317] on button "Back to Overview" at bounding box center [384, 318] width 85 height 22
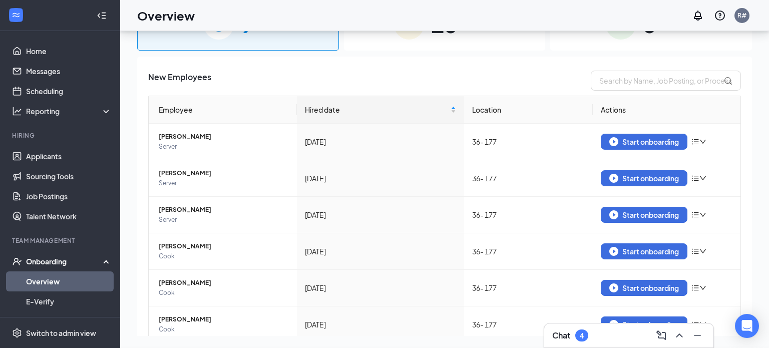
scroll to position [0, 0]
click at [616, 140] on img "button" at bounding box center [613, 141] width 9 height 9
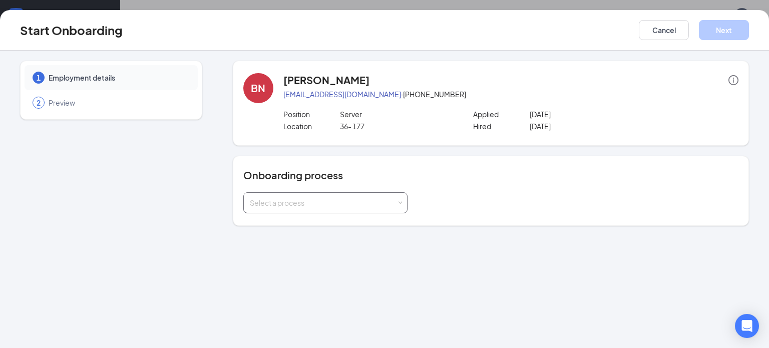
click at [400, 204] on span at bounding box center [399, 203] width 5 height 5
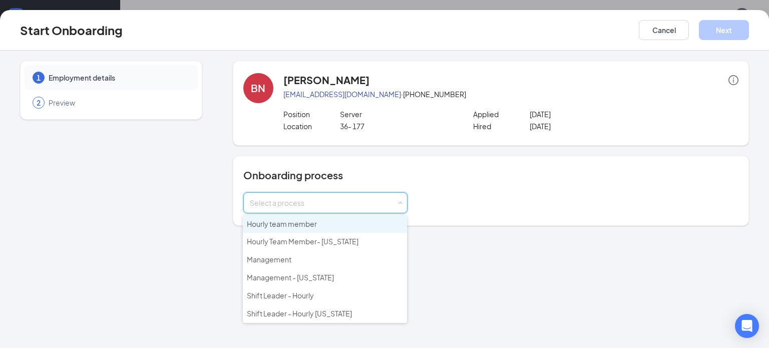
click at [374, 219] on li "Hourly team member" at bounding box center [325, 224] width 164 height 18
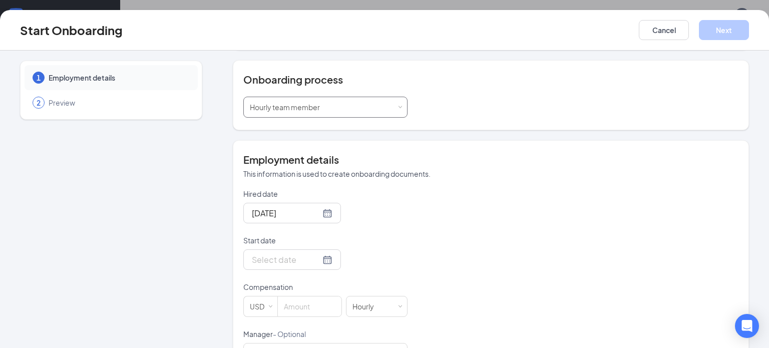
scroll to position [102, 0]
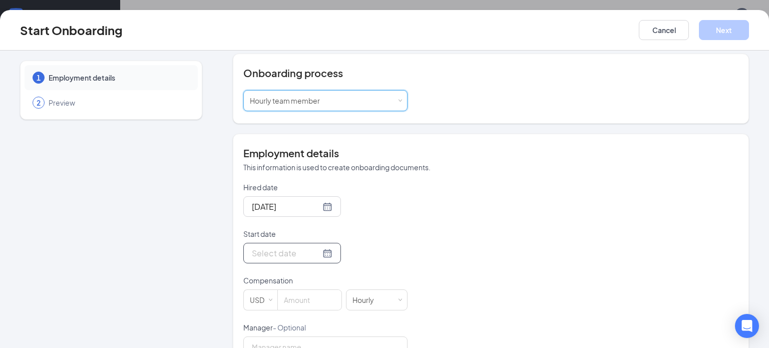
click at [329, 250] on div at bounding box center [292, 253] width 81 height 13
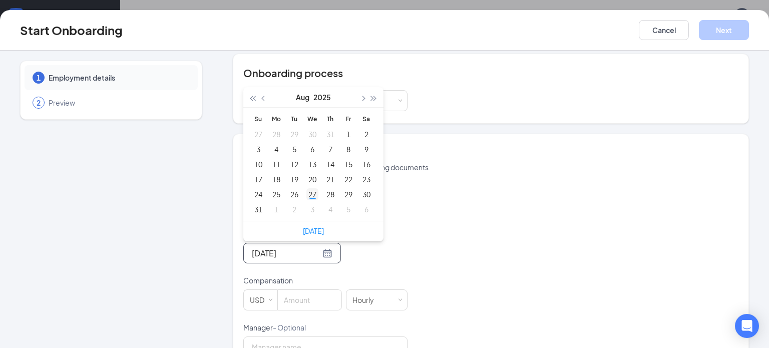
type input "[DATE]"
click at [311, 194] on div "27" at bounding box center [312, 194] width 12 height 12
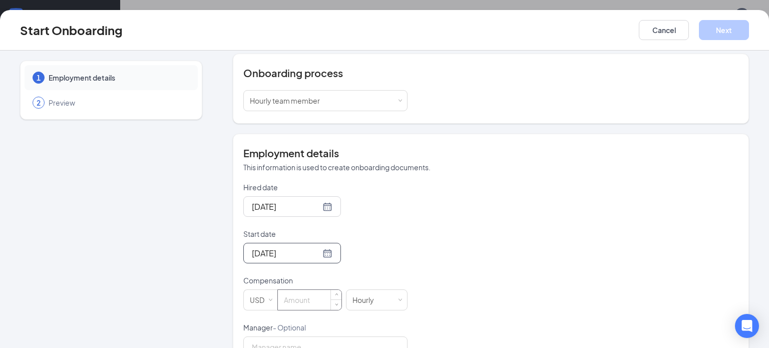
click at [307, 297] on input at bounding box center [310, 300] width 64 height 20
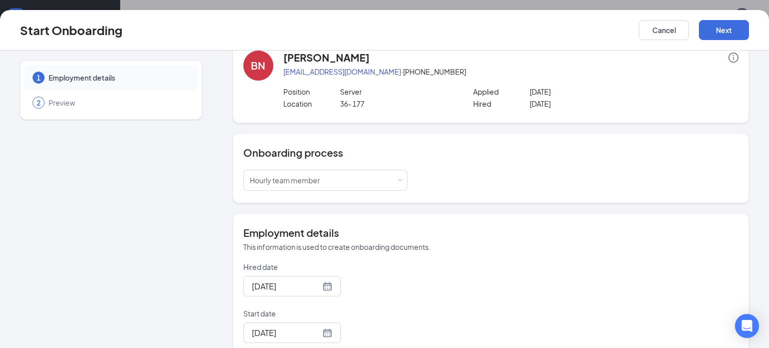
scroll to position [0, 0]
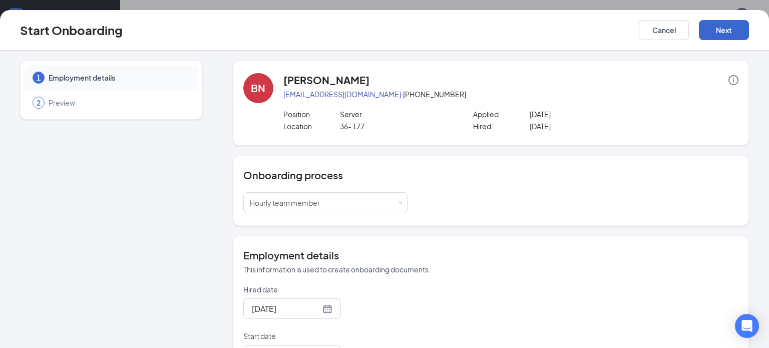
type input "9.98"
click at [722, 31] on button "Next" at bounding box center [724, 30] width 50 height 20
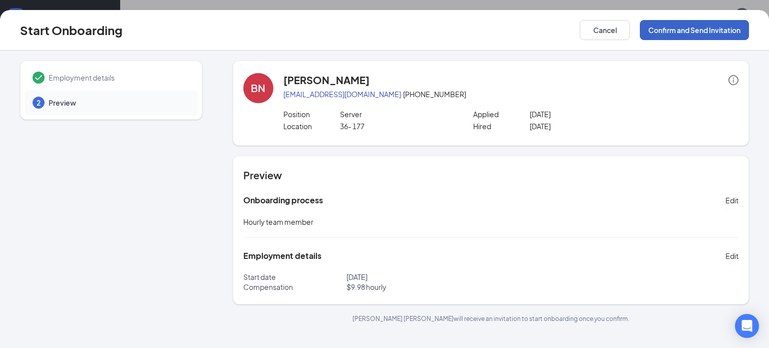
click at [722, 31] on button "Confirm and Send Invitation" at bounding box center [694, 30] width 109 height 20
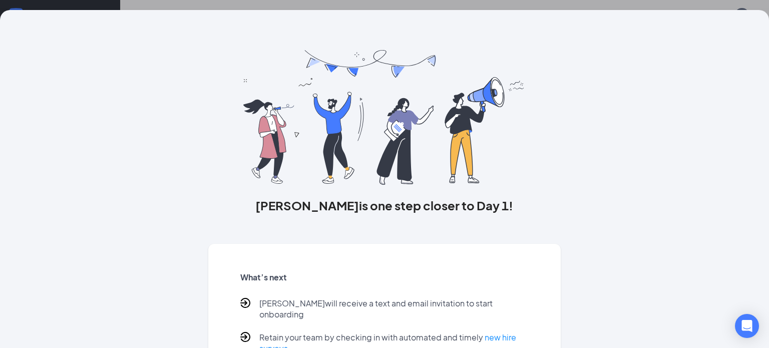
scroll to position [63, 0]
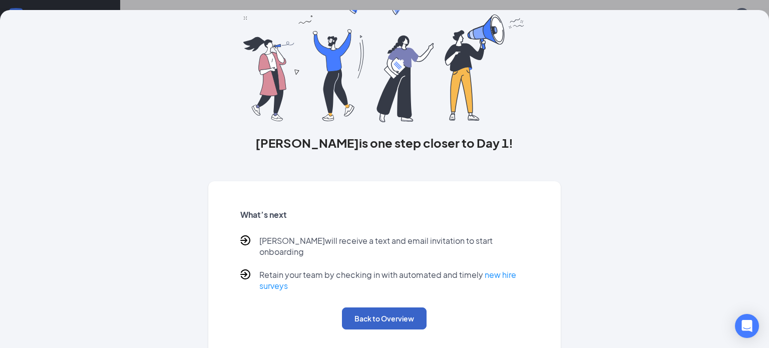
click at [404, 311] on button "Back to Overview" at bounding box center [384, 318] width 85 height 22
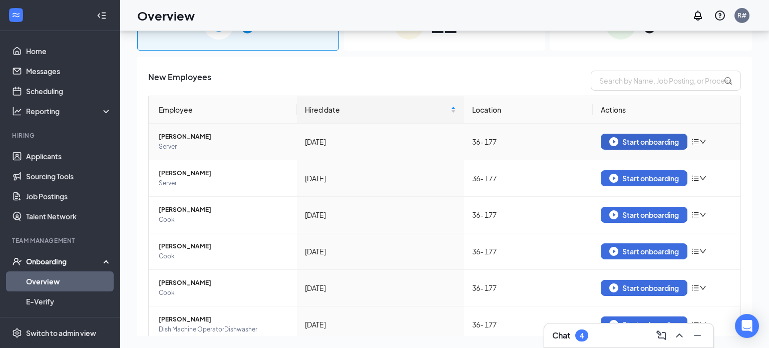
click at [624, 137] on div "Start onboarding" at bounding box center [644, 141] width 70 height 9
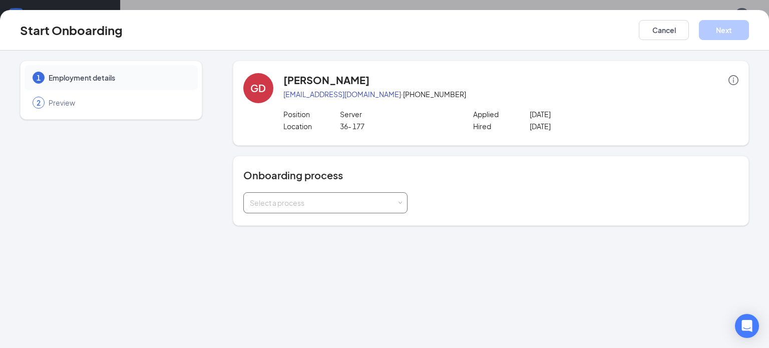
click at [399, 201] on span at bounding box center [399, 203] width 5 height 5
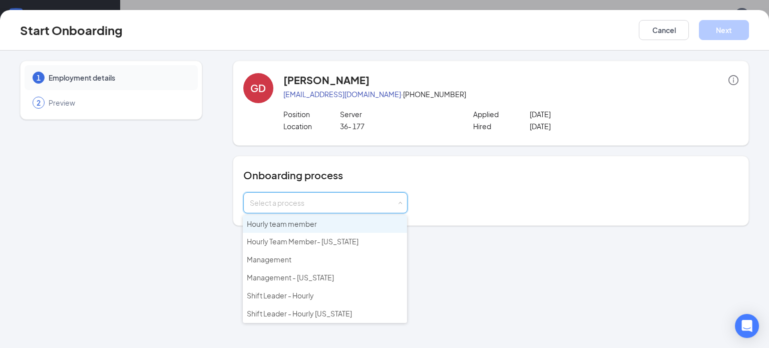
click at [384, 223] on li "Hourly team member" at bounding box center [325, 224] width 164 height 18
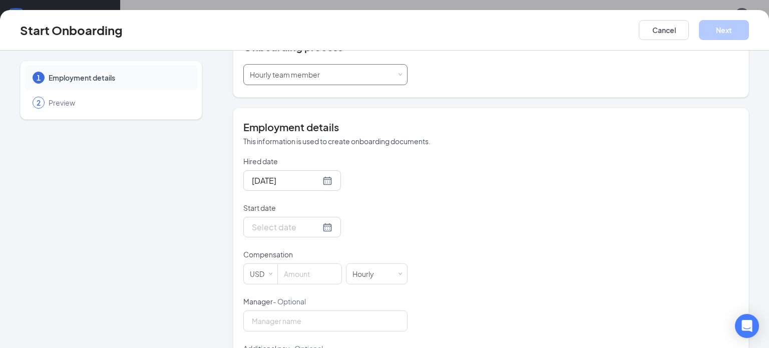
scroll to position [130, 0]
click at [330, 227] on div at bounding box center [292, 225] width 81 height 13
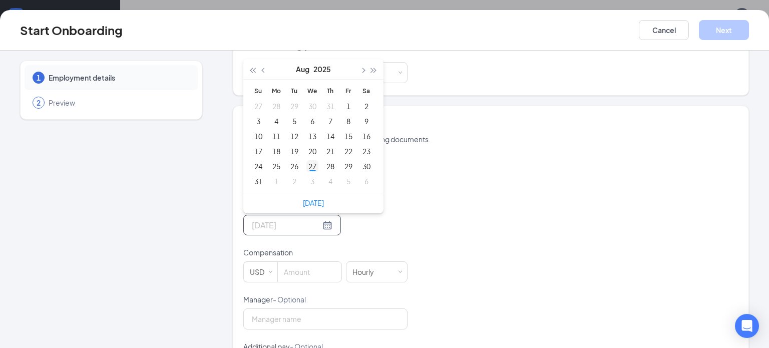
type input "[DATE]"
click at [314, 166] on div "27" at bounding box center [312, 166] width 12 height 12
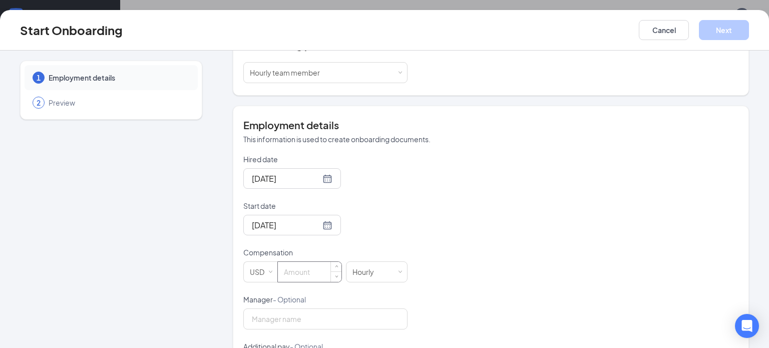
click at [308, 273] on input at bounding box center [310, 272] width 64 height 20
type input "9.98"
click at [731, 32] on button "Next" at bounding box center [724, 30] width 50 height 20
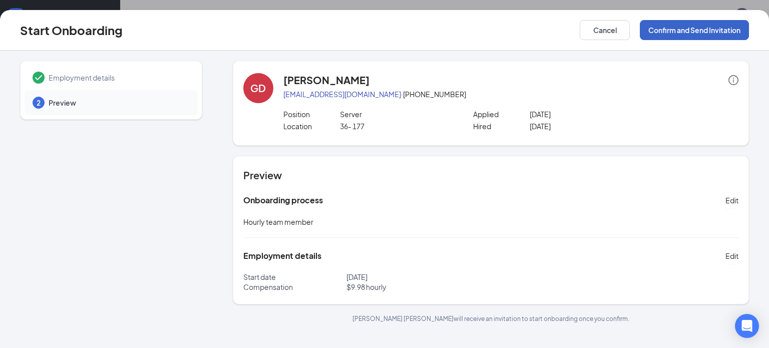
click at [731, 32] on button "Confirm and Send Invitation" at bounding box center [694, 30] width 109 height 20
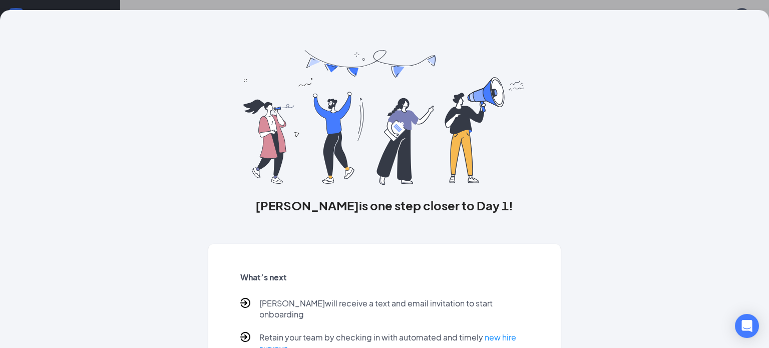
scroll to position [63, 0]
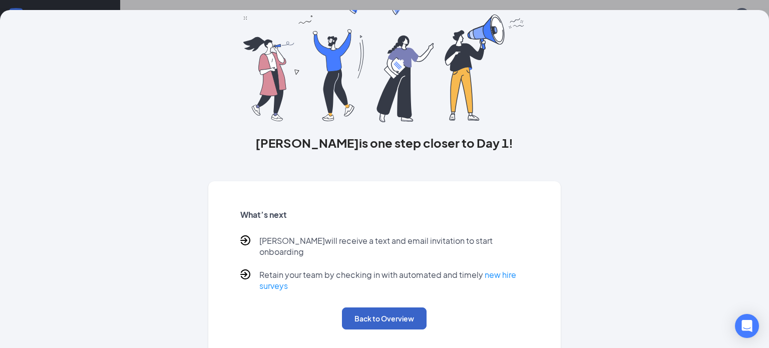
click at [385, 310] on button "Back to Overview" at bounding box center [384, 318] width 85 height 22
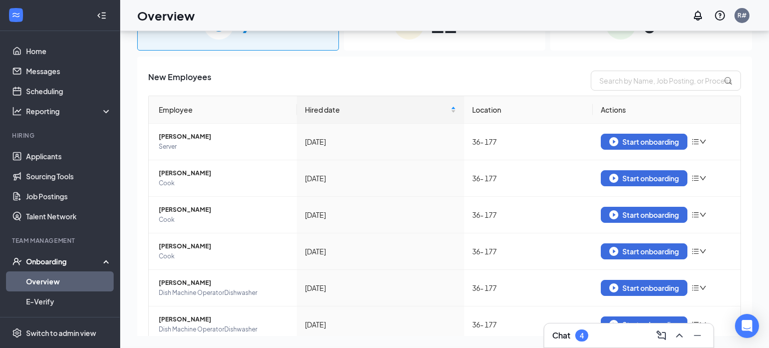
scroll to position [0, 0]
click at [628, 143] on div "Start onboarding" at bounding box center [644, 141] width 70 height 9
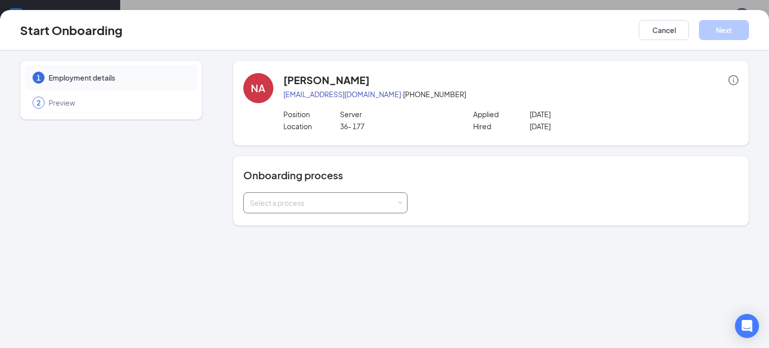
click at [397, 207] on div "Select a process" at bounding box center [325, 203] width 151 height 20
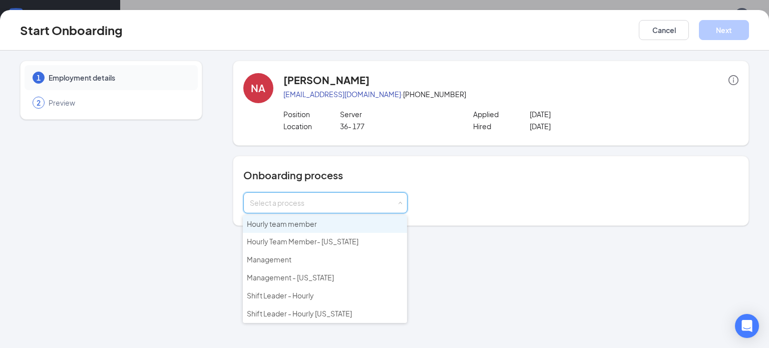
click at [377, 221] on li "Hourly team member" at bounding box center [325, 224] width 164 height 18
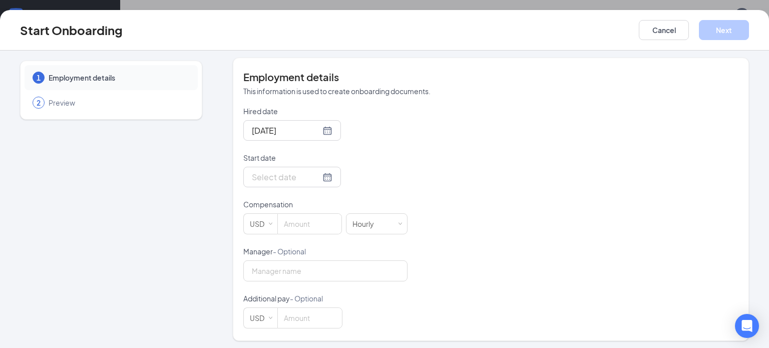
scroll to position [180, 0]
click at [330, 175] on div at bounding box center [292, 175] width 81 height 13
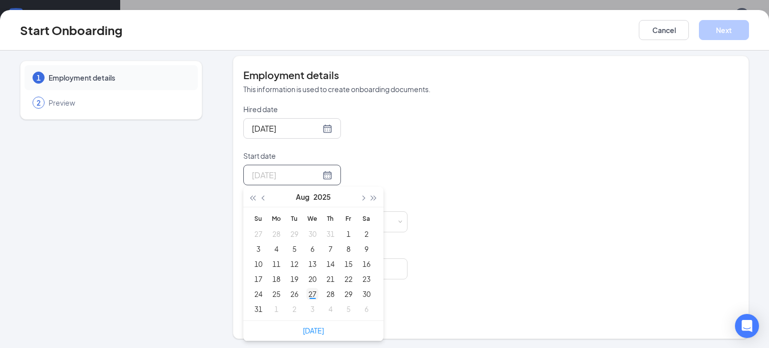
type input "[DATE]"
click at [312, 293] on div "27" at bounding box center [312, 294] width 12 height 12
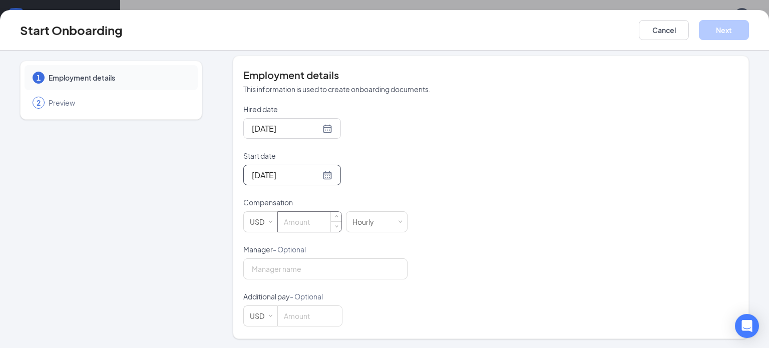
click at [298, 220] on input at bounding box center [310, 222] width 64 height 20
type input "9.98"
click at [719, 30] on button "Next" at bounding box center [724, 30] width 50 height 20
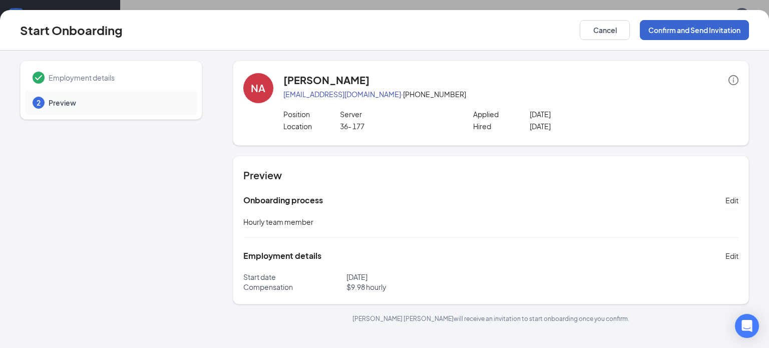
scroll to position [0, 0]
click at [719, 30] on button "Confirm and Send Invitation" at bounding box center [694, 30] width 109 height 20
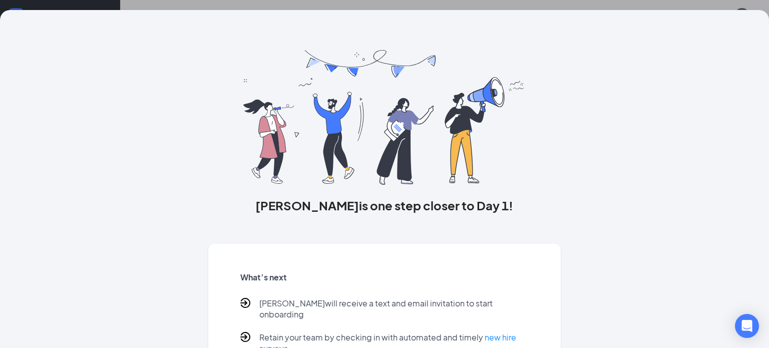
scroll to position [63, 0]
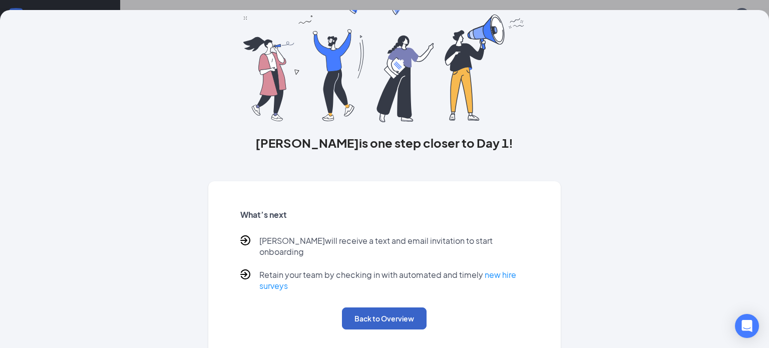
click at [378, 315] on button "Back to Overview" at bounding box center [384, 318] width 85 height 22
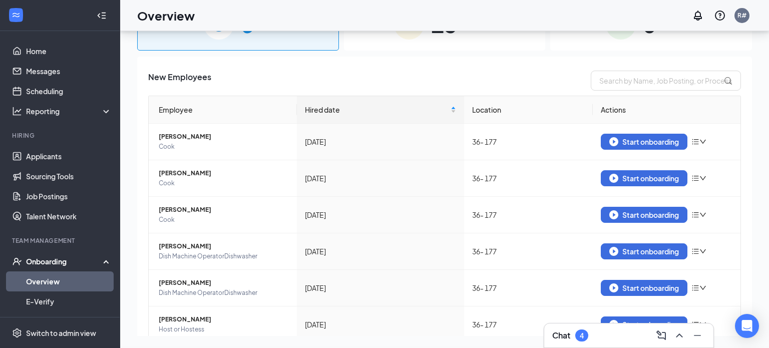
scroll to position [0, 0]
click at [636, 139] on div "Start onboarding" at bounding box center [644, 141] width 70 height 9
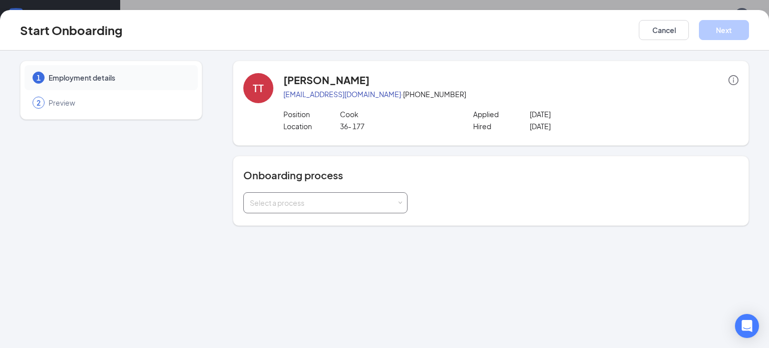
click at [403, 205] on div "Select a process" at bounding box center [325, 202] width 164 height 21
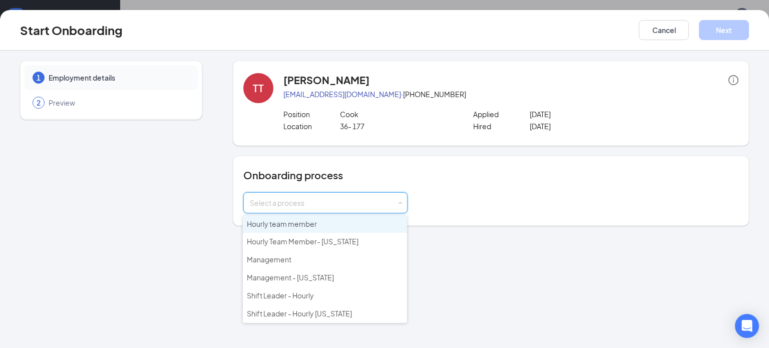
click at [381, 224] on li "Hourly team member" at bounding box center [325, 224] width 164 height 18
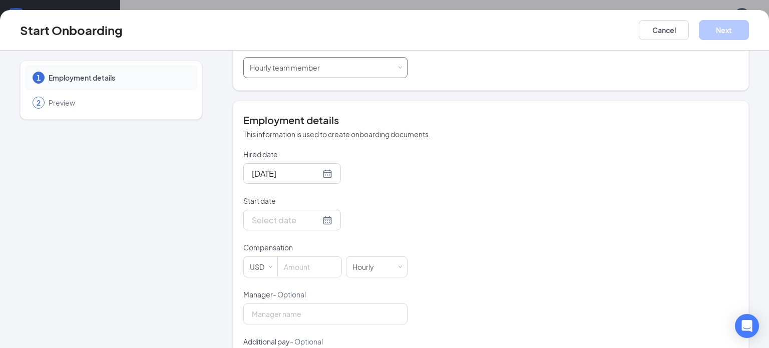
scroll to position [136, 0]
click at [326, 220] on div at bounding box center [292, 219] width 81 height 13
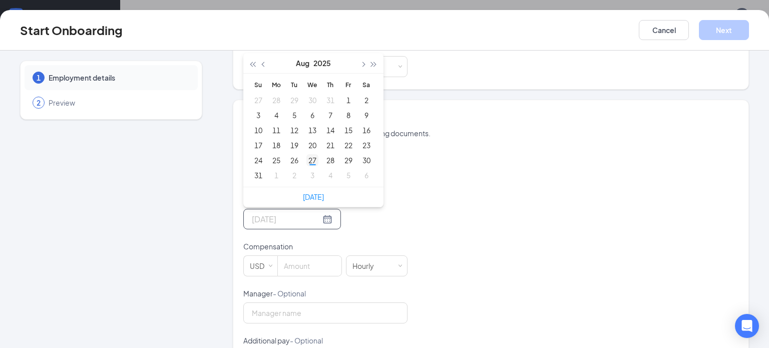
type input "[DATE]"
click at [312, 160] on div "27" at bounding box center [312, 160] width 12 height 12
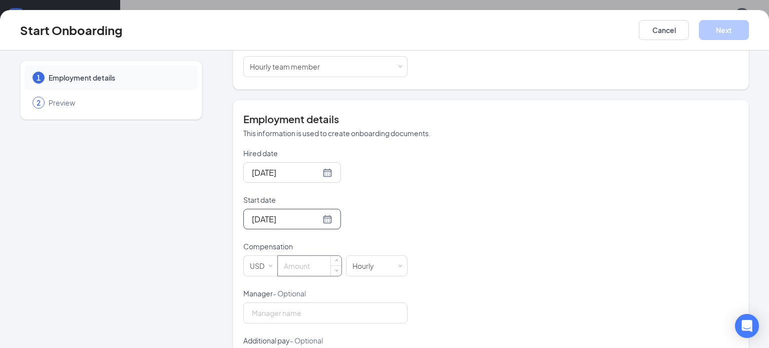
click at [308, 259] on input at bounding box center [310, 266] width 64 height 20
type input "17"
click at [720, 28] on button "Next" at bounding box center [724, 30] width 50 height 20
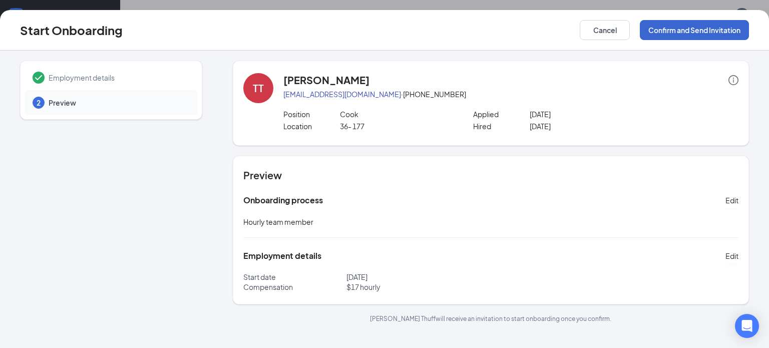
scroll to position [0, 0]
click at [720, 28] on button "Confirm and Send Invitation" at bounding box center [694, 30] width 109 height 20
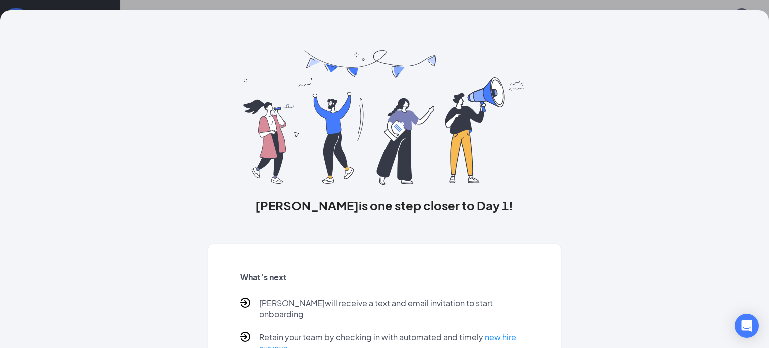
scroll to position [63, 0]
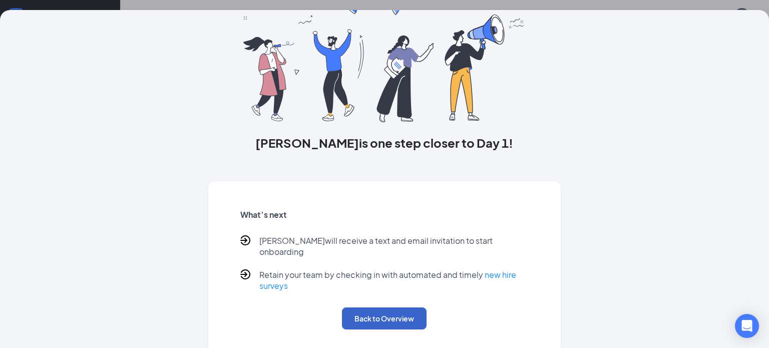
click at [396, 314] on button "Back to Overview" at bounding box center [384, 318] width 85 height 22
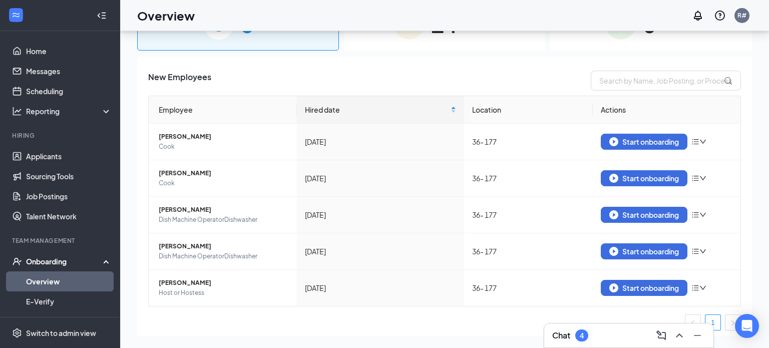
scroll to position [0, 0]
click at [619, 138] on div "Start onboarding" at bounding box center [644, 141] width 70 height 9
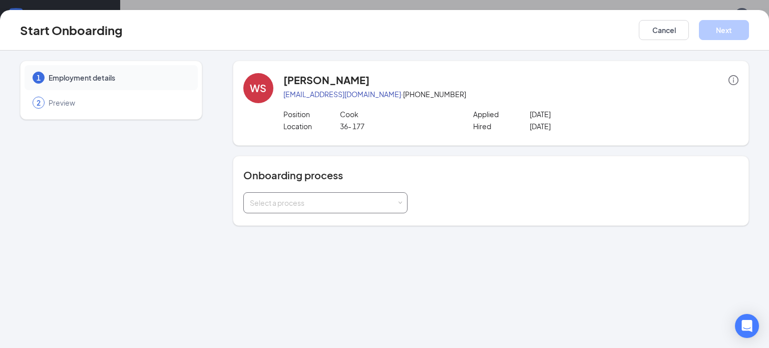
click at [399, 206] on div "Select a process" at bounding box center [325, 203] width 151 height 20
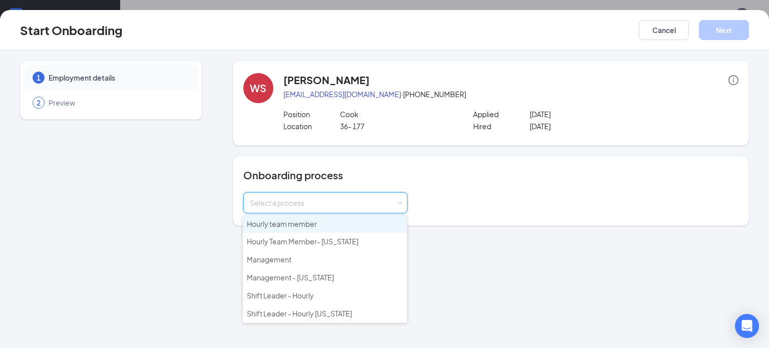
click at [377, 227] on li "Hourly team member" at bounding box center [325, 224] width 164 height 18
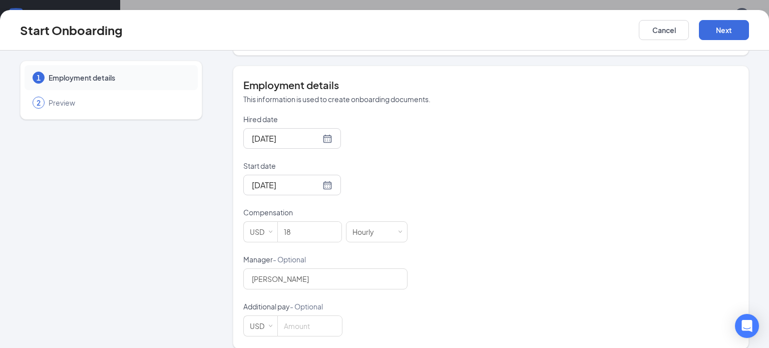
scroll to position [180, 0]
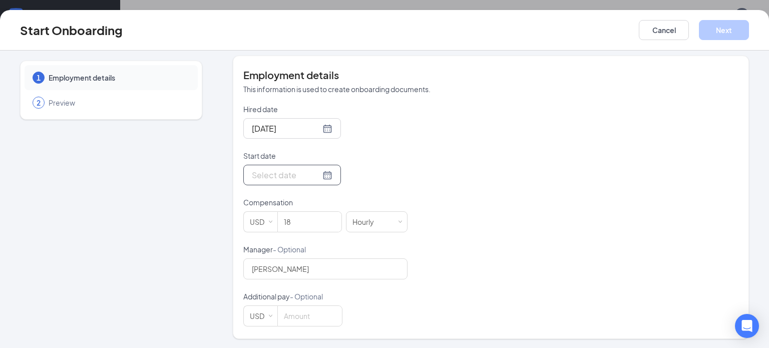
click at [328, 176] on div at bounding box center [292, 175] width 81 height 13
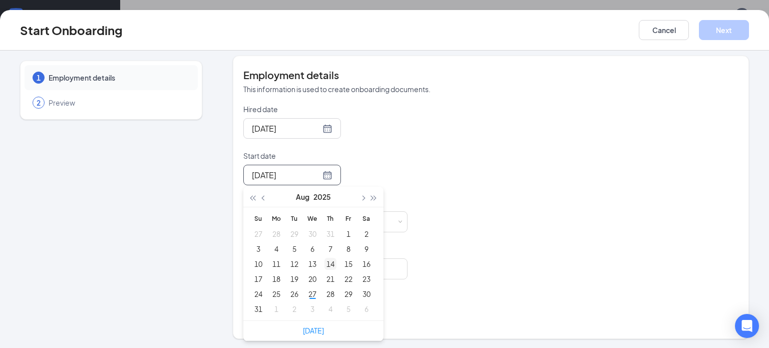
type input "[DATE]"
click at [313, 293] on div "27" at bounding box center [312, 294] width 12 height 12
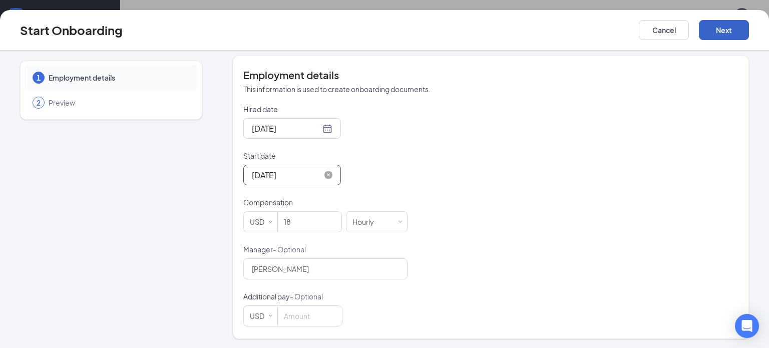
click at [718, 30] on button "Next" at bounding box center [724, 30] width 50 height 20
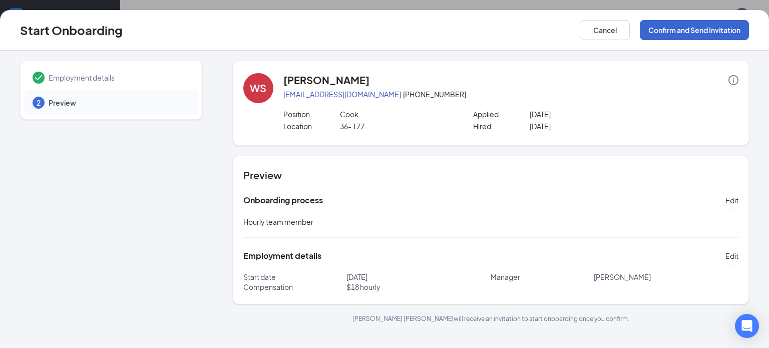
scroll to position [0, 0]
click at [718, 30] on button "Confirm and Send Invitation" at bounding box center [694, 30] width 109 height 20
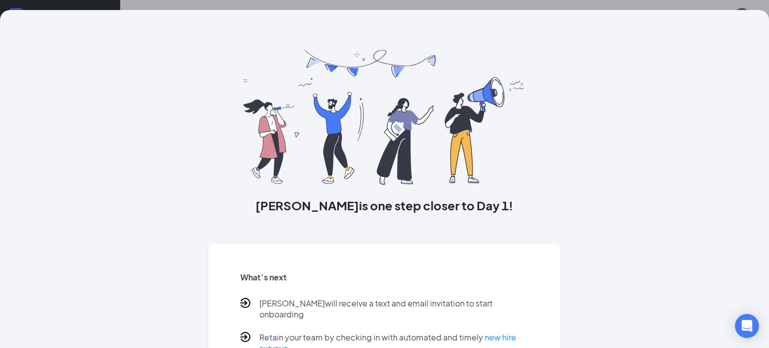
scroll to position [63, 0]
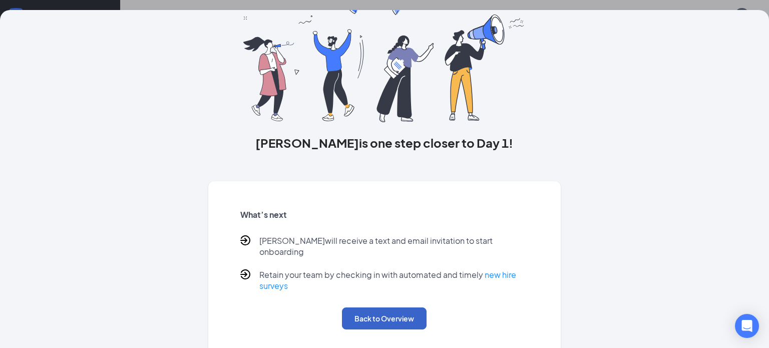
click at [396, 310] on button "Back to Overview" at bounding box center [384, 318] width 85 height 22
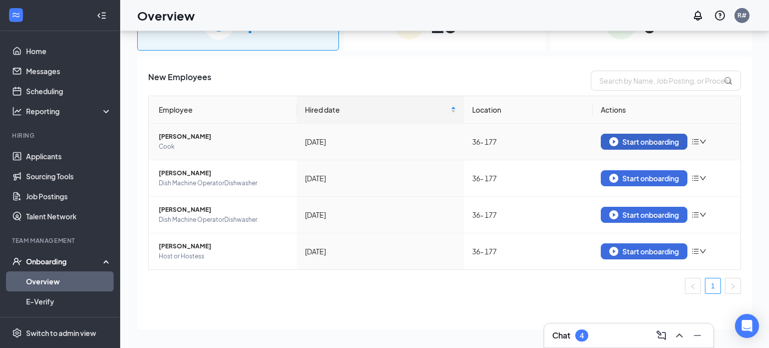
click at [624, 141] on div "Start onboarding" at bounding box center [644, 141] width 70 height 9
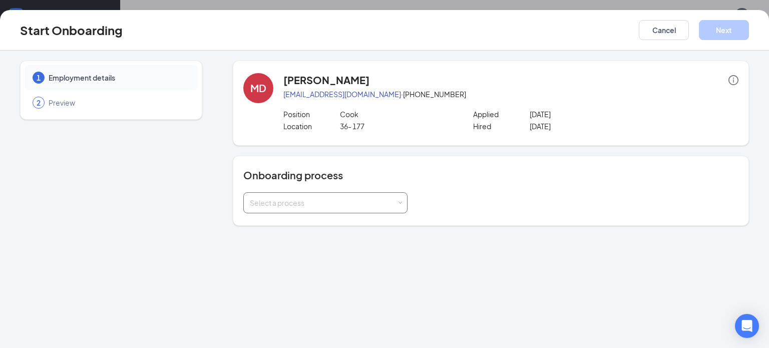
click at [391, 204] on div "Select a process" at bounding box center [323, 203] width 147 height 10
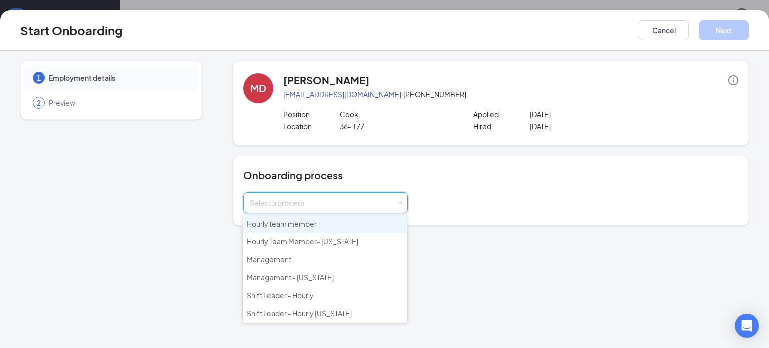
click at [376, 227] on li "Hourly team member" at bounding box center [325, 224] width 164 height 18
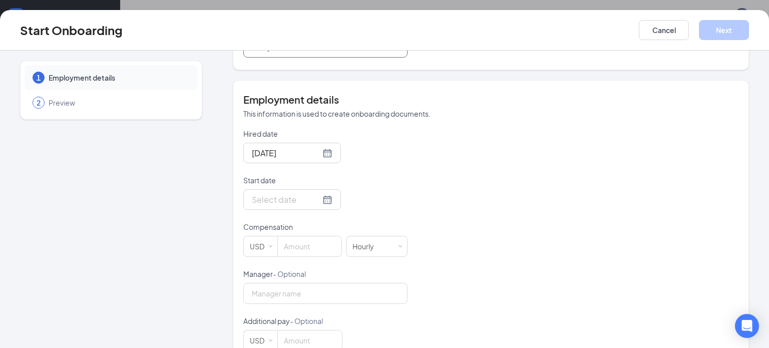
scroll to position [156, 0]
click at [324, 201] on div at bounding box center [292, 199] width 81 height 13
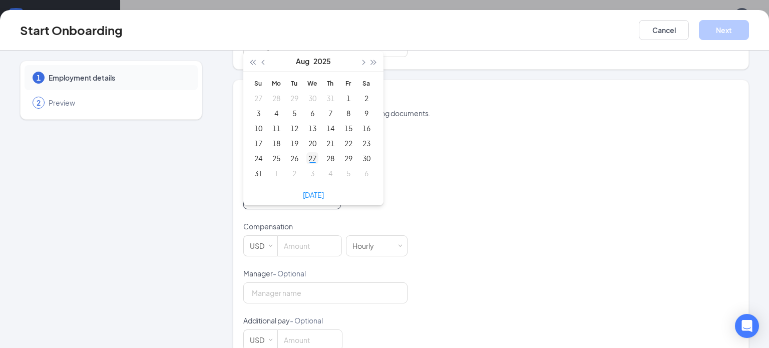
type input "[DATE]"
click at [312, 158] on div "27" at bounding box center [312, 158] width 12 height 12
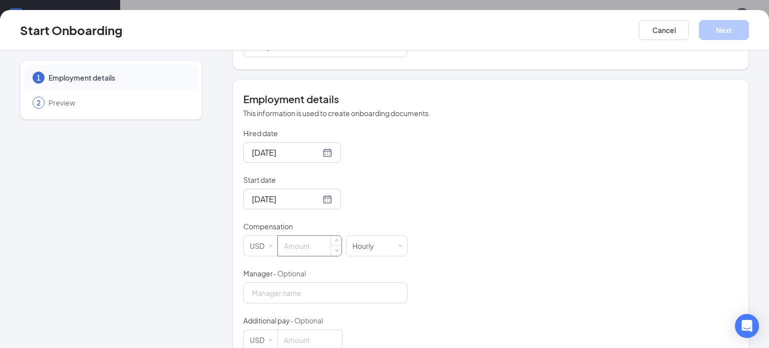
click at [309, 248] on input at bounding box center [310, 246] width 64 height 20
type input "18"
click at [724, 29] on button "Next" at bounding box center [724, 30] width 50 height 20
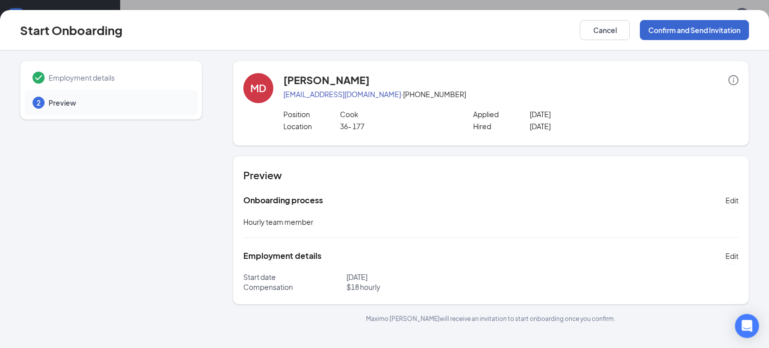
scroll to position [0, 0]
click at [724, 29] on button "Confirm and Send Invitation" at bounding box center [694, 30] width 109 height 20
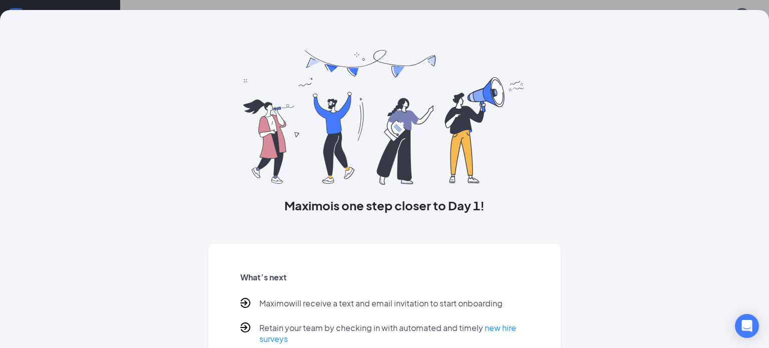
scroll to position [63, 0]
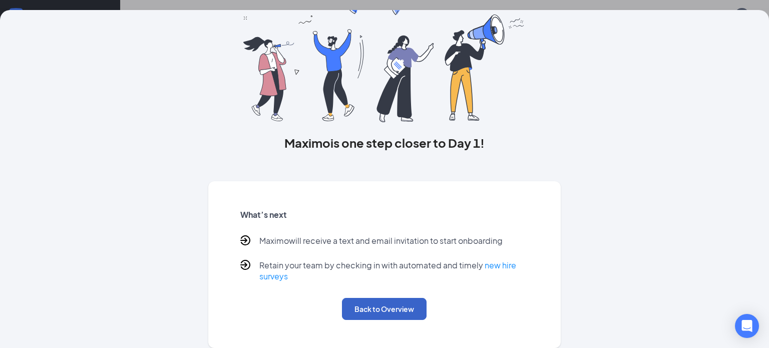
click at [397, 309] on button "Back to Overview" at bounding box center [384, 309] width 85 height 22
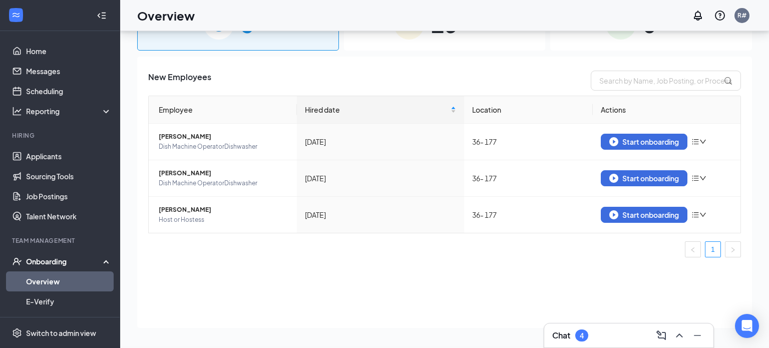
scroll to position [0, 0]
click at [622, 144] on div "Start onboarding" at bounding box center [644, 141] width 70 height 9
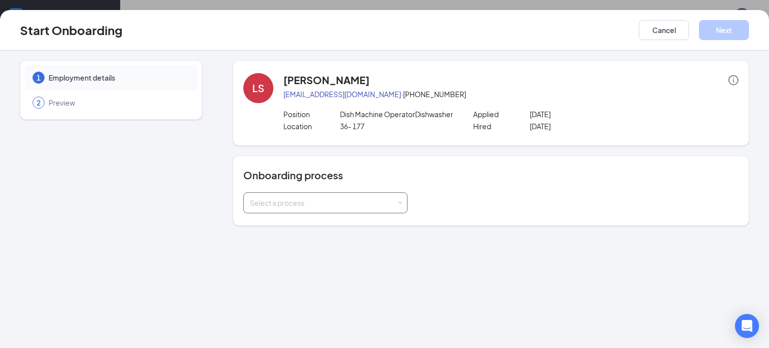
click at [398, 205] on span at bounding box center [399, 203] width 5 height 5
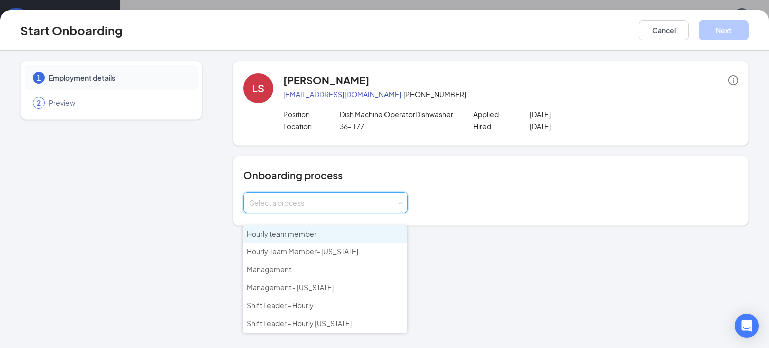
click at [379, 231] on li "Hourly team member" at bounding box center [325, 234] width 164 height 18
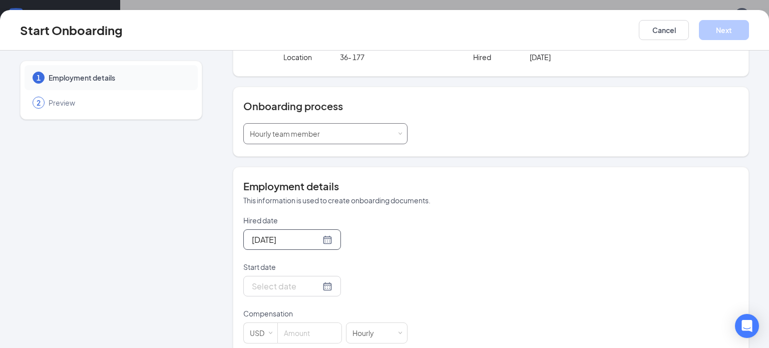
scroll to position [70, 0]
click at [329, 292] on div at bounding box center [292, 285] width 81 height 13
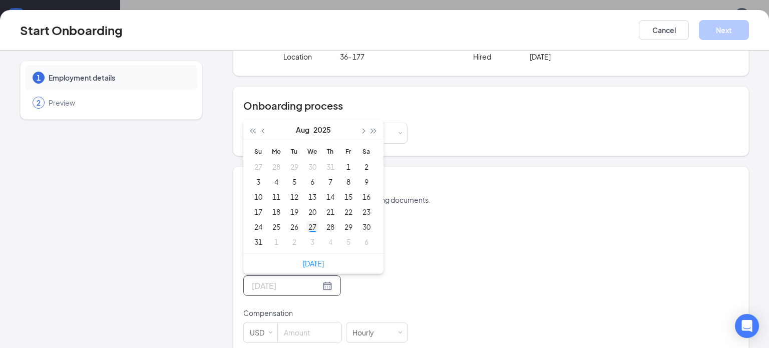
type input "[DATE]"
click at [311, 233] on div "27" at bounding box center [312, 227] width 12 height 12
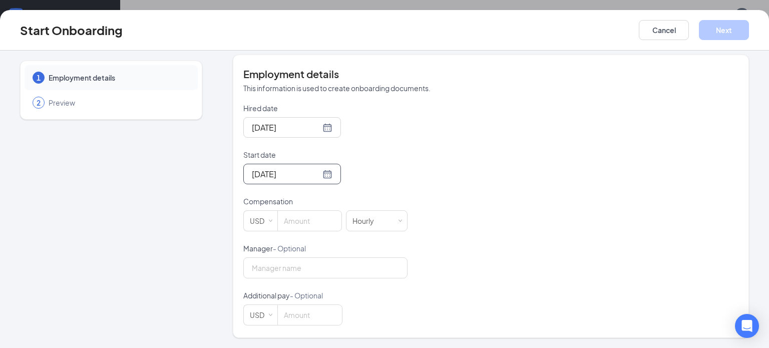
scroll to position [187, 0]
click at [295, 225] on input at bounding box center [310, 221] width 64 height 20
type input "16"
click at [725, 28] on button "Next" at bounding box center [724, 30] width 50 height 20
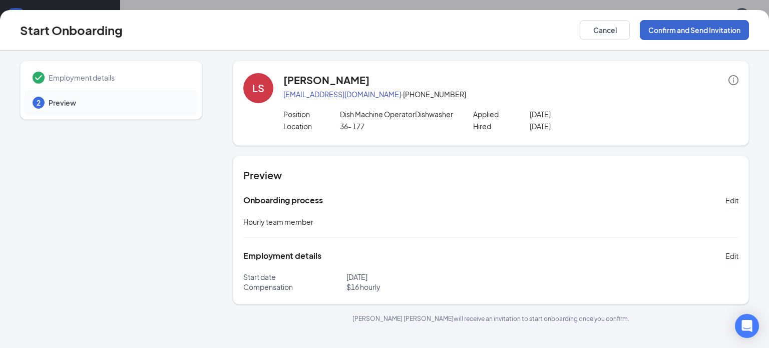
scroll to position [0, 0]
click at [725, 28] on button "Confirm and Send Invitation" at bounding box center [694, 30] width 109 height 20
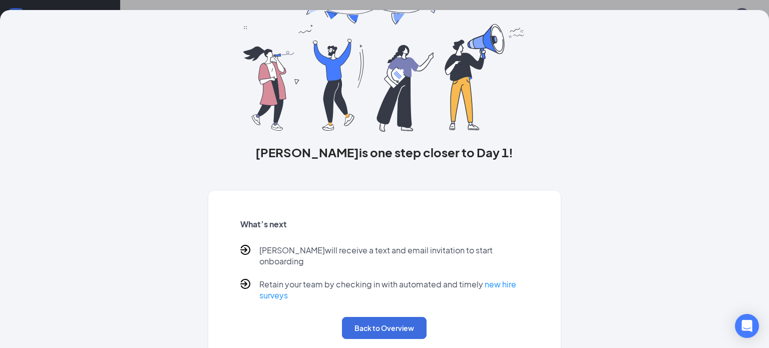
scroll to position [63, 0]
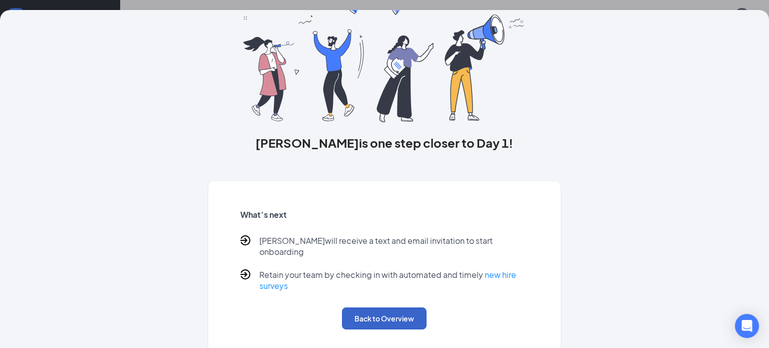
click at [388, 307] on button "Back to Overview" at bounding box center [384, 318] width 85 height 22
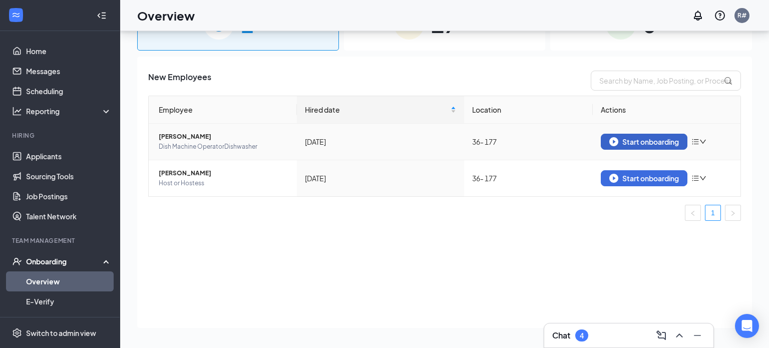
click at [618, 144] on div "Start onboarding" at bounding box center [644, 141] width 70 height 9
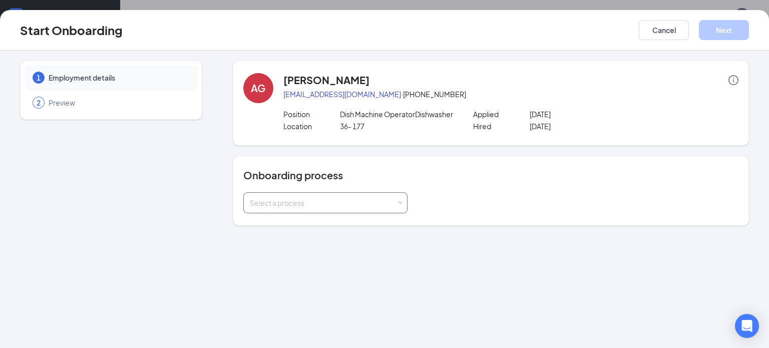
click at [386, 208] on div "Select a process" at bounding box center [323, 203] width 147 height 10
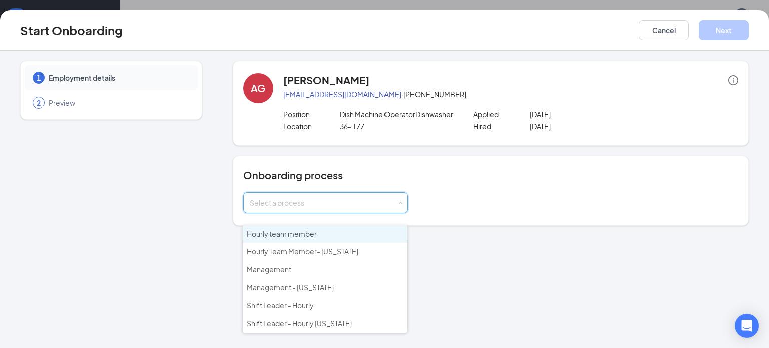
click at [360, 238] on li "Hourly team member" at bounding box center [325, 234] width 164 height 18
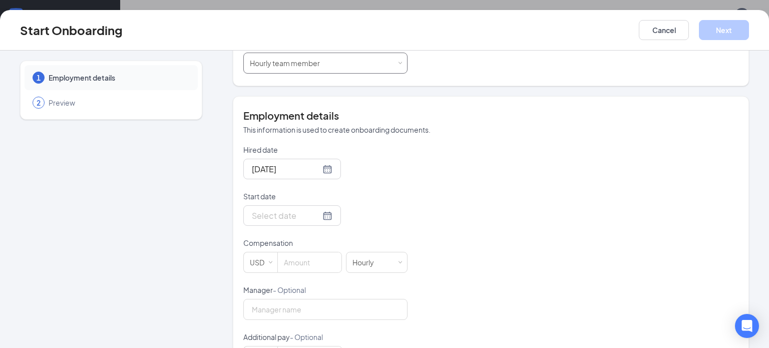
scroll to position [140, 0]
click at [326, 221] on div at bounding box center [292, 215] width 81 height 13
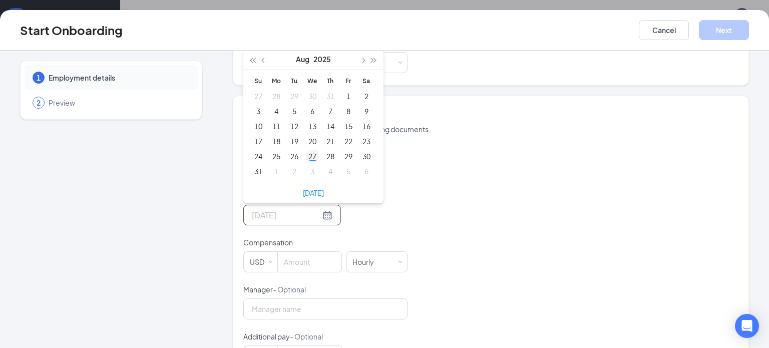
type input "[DATE]"
click at [314, 162] on div "27" at bounding box center [312, 156] width 12 height 12
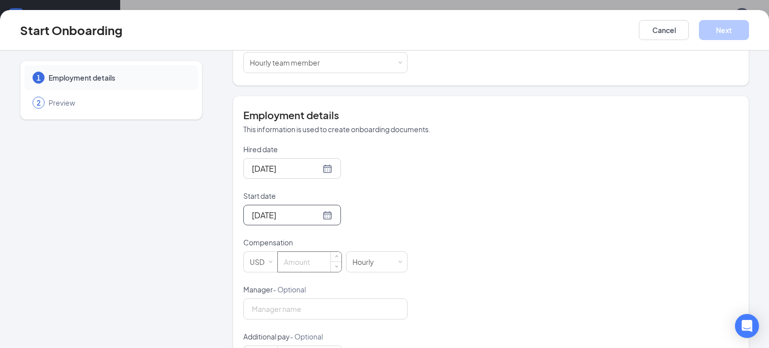
click at [302, 269] on input at bounding box center [310, 262] width 64 height 20
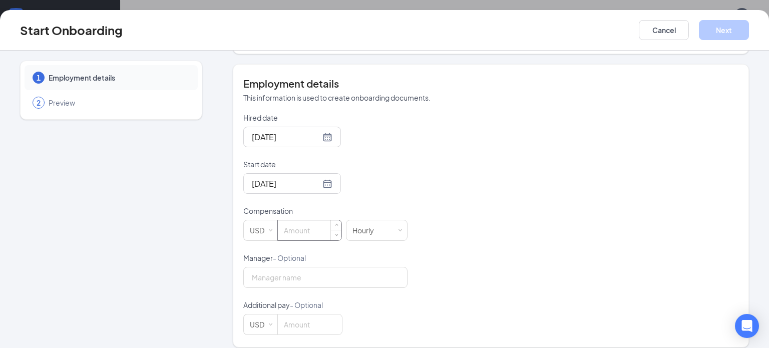
scroll to position [174, 0]
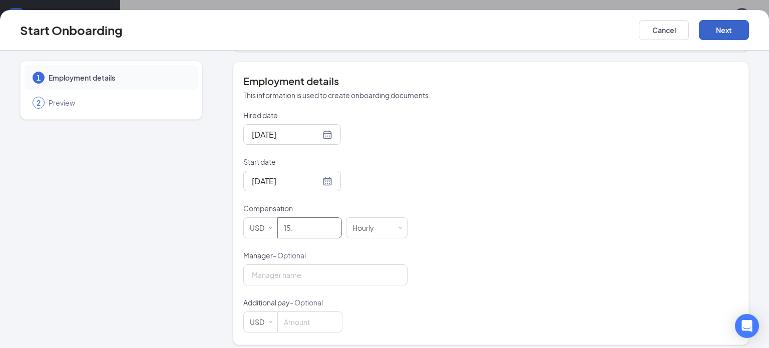
type input "15"
click at [733, 29] on button "Next" at bounding box center [724, 30] width 50 height 20
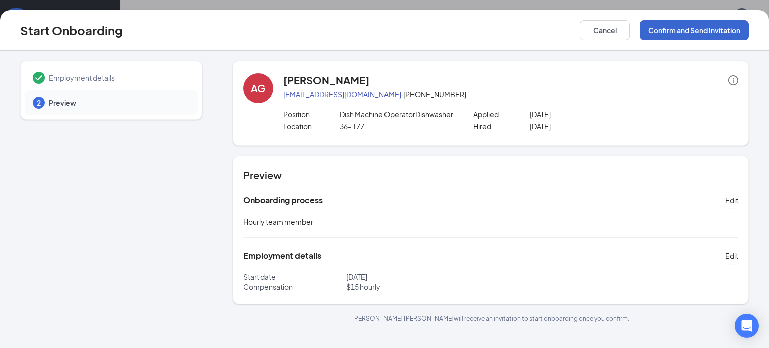
scroll to position [0, 0]
click at [733, 29] on button "Confirm and Send Invitation" at bounding box center [694, 30] width 109 height 20
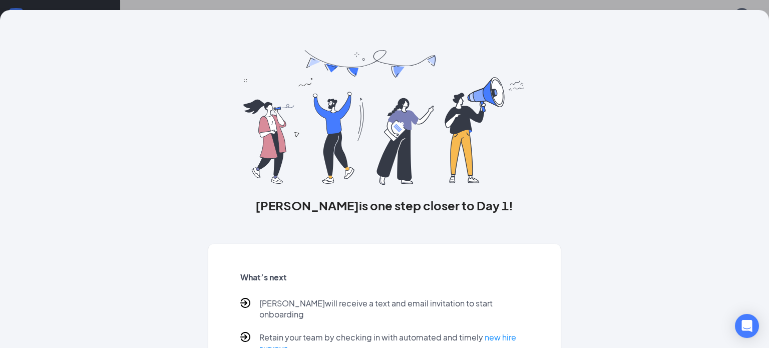
scroll to position [63, 0]
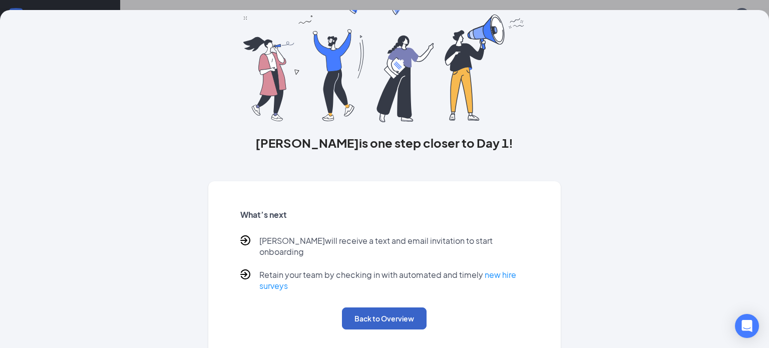
click at [406, 313] on button "Back to Overview" at bounding box center [384, 318] width 85 height 22
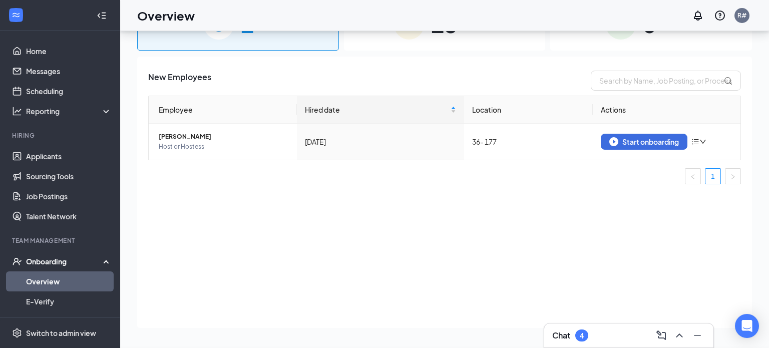
scroll to position [0, 0]
click at [637, 139] on div "Start onboarding" at bounding box center [644, 141] width 70 height 9
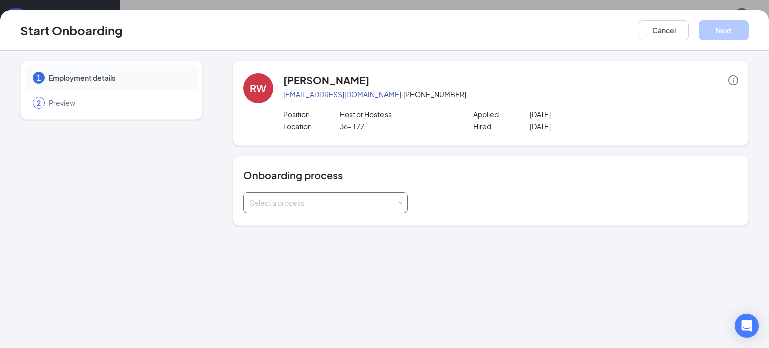
click at [403, 200] on div "Select a process" at bounding box center [325, 202] width 164 height 21
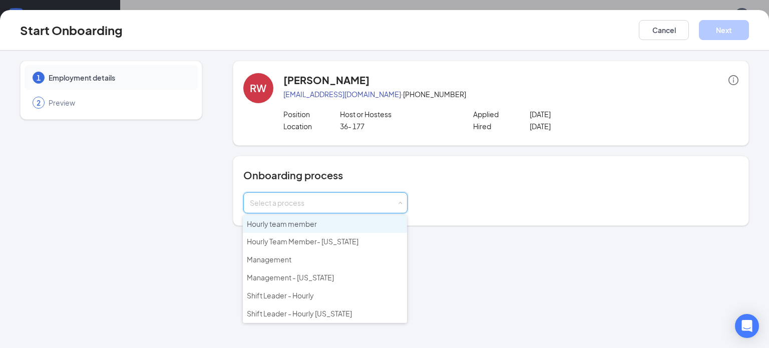
click at [339, 225] on li "Hourly team member" at bounding box center [325, 224] width 164 height 18
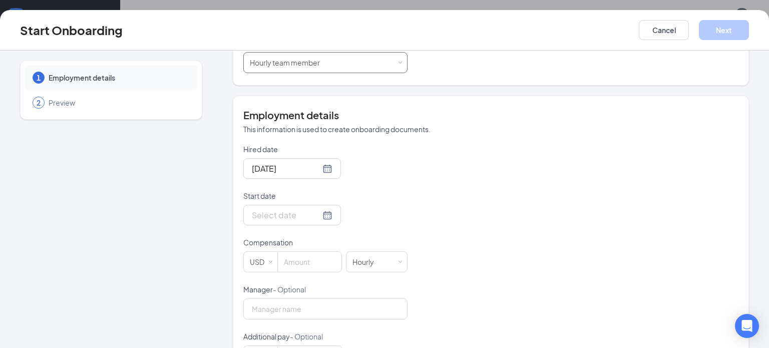
scroll to position [141, 0]
click at [326, 212] on div at bounding box center [292, 214] width 81 height 13
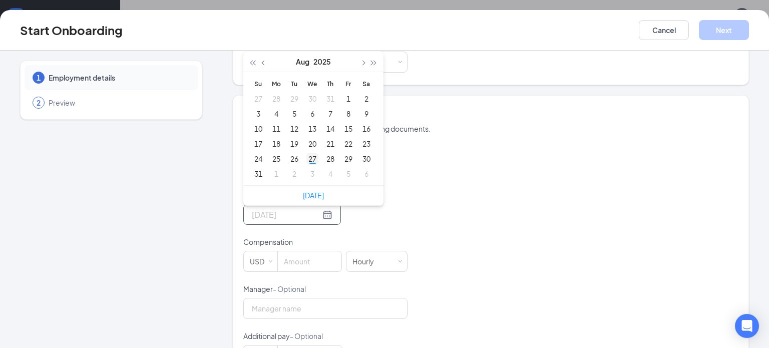
type input "[DATE]"
click at [314, 159] on div "27" at bounding box center [312, 159] width 12 height 12
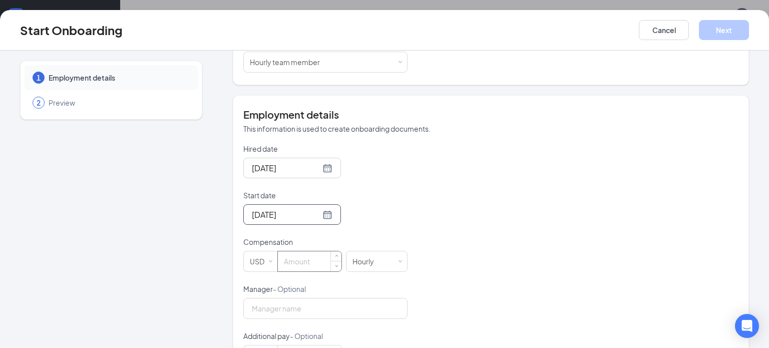
click at [316, 258] on input at bounding box center [310, 261] width 64 height 20
type input "13"
click at [735, 28] on button "Next" at bounding box center [724, 30] width 50 height 20
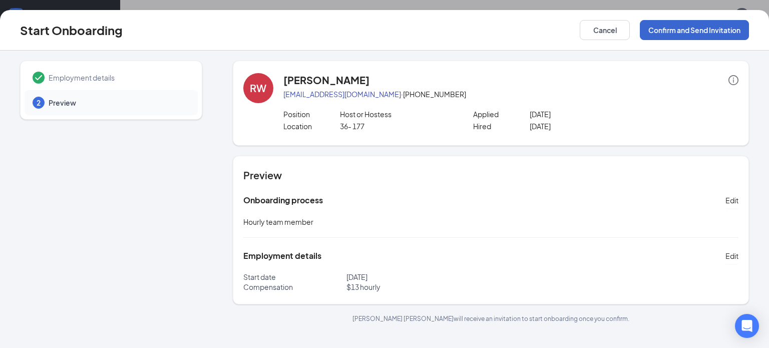
scroll to position [0, 0]
click at [735, 28] on button "Confirm and Send Invitation" at bounding box center [694, 30] width 109 height 20
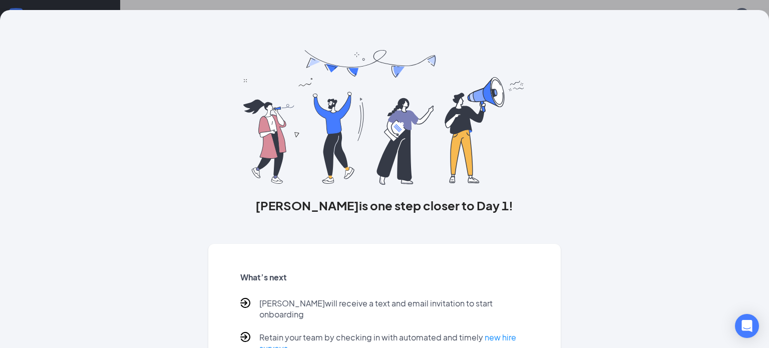
scroll to position [63, 0]
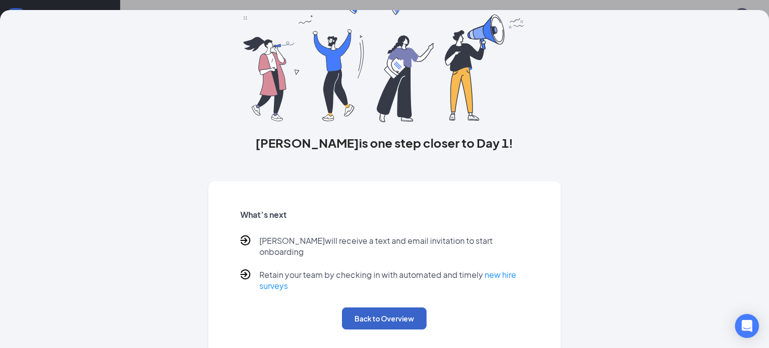
click at [379, 309] on button "Back to Overview" at bounding box center [384, 318] width 85 height 22
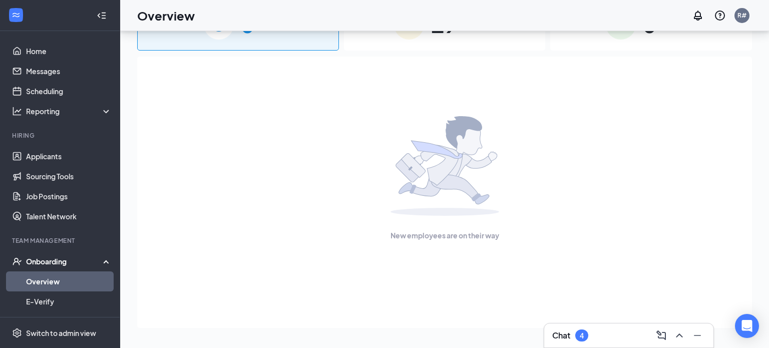
click at [617, 332] on div "Chat 4" at bounding box center [628, 335] width 153 height 16
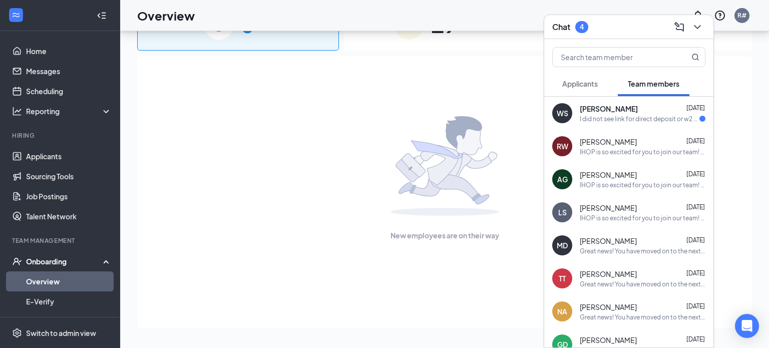
click at [628, 117] on div "I did not see link for direct deposit or w2 stufg" at bounding box center [640, 119] width 120 height 9
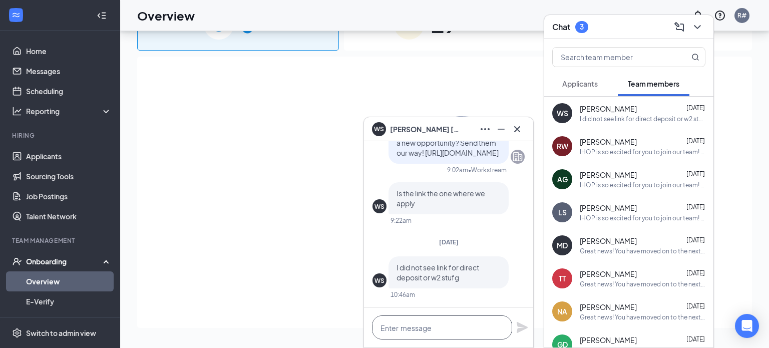
click at [474, 337] on textarea at bounding box center [442, 327] width 140 height 24
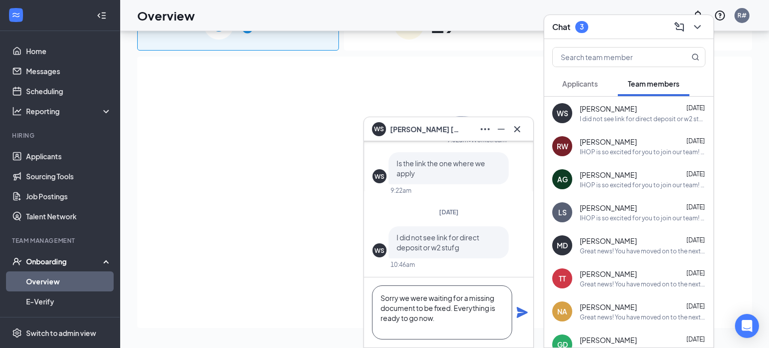
type textarea "Sorry we were waiting for a missing document to be fixed. Everything is ready t…"
click at [522, 315] on icon "Plane" at bounding box center [522, 312] width 12 height 12
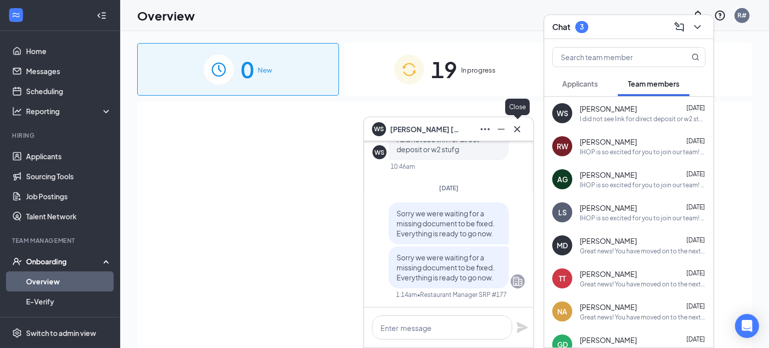
click at [519, 132] on icon "Cross" at bounding box center [517, 129] width 6 height 6
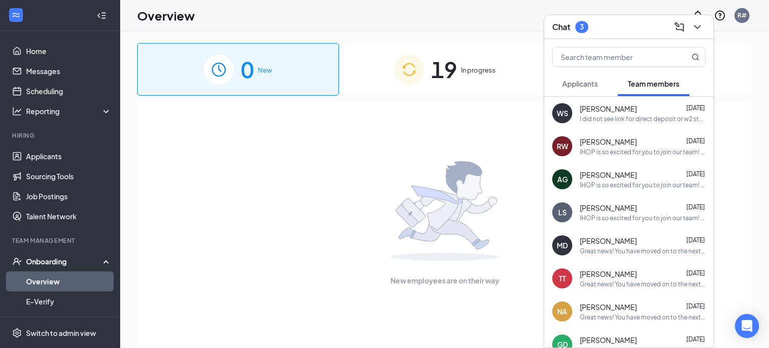
click at [580, 86] on span "Applicants" at bounding box center [580, 83] width 36 height 9
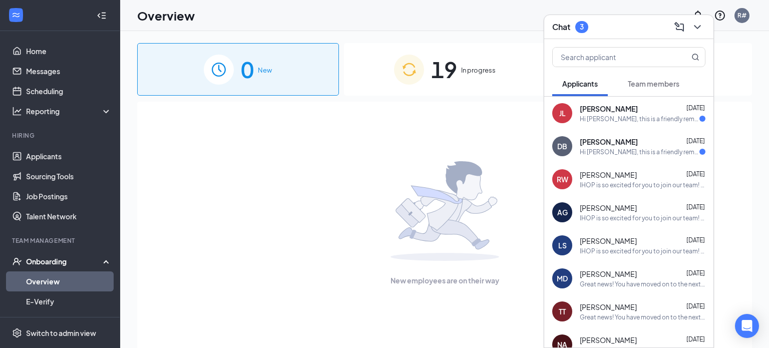
click at [597, 141] on span "[PERSON_NAME]" at bounding box center [609, 142] width 58 height 10
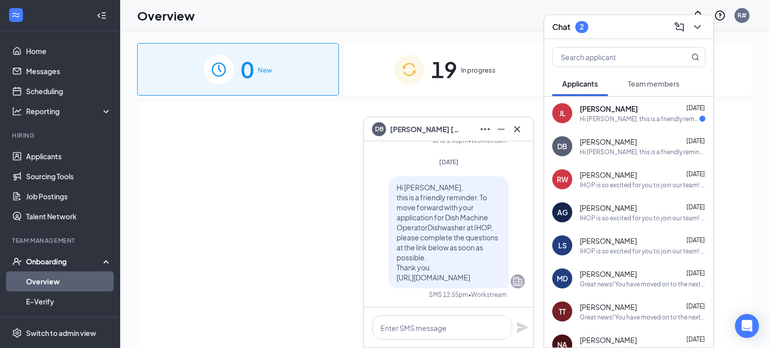
click at [600, 124] on div "JL [PERSON_NAME] [DATE] Hi [PERSON_NAME], this is a friendly reminder. Please s…" at bounding box center [628, 113] width 169 height 33
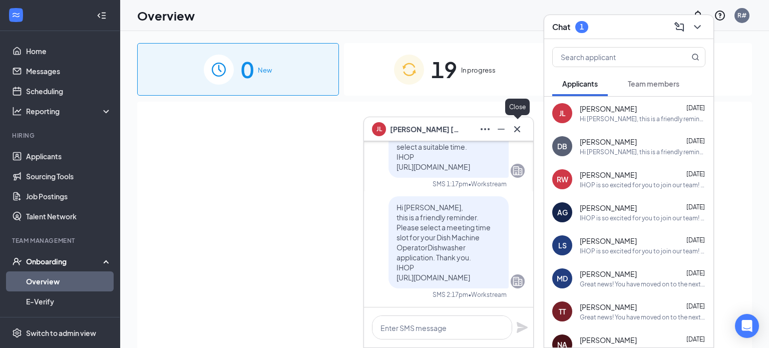
click at [518, 129] on icon "Cross" at bounding box center [517, 129] width 6 height 6
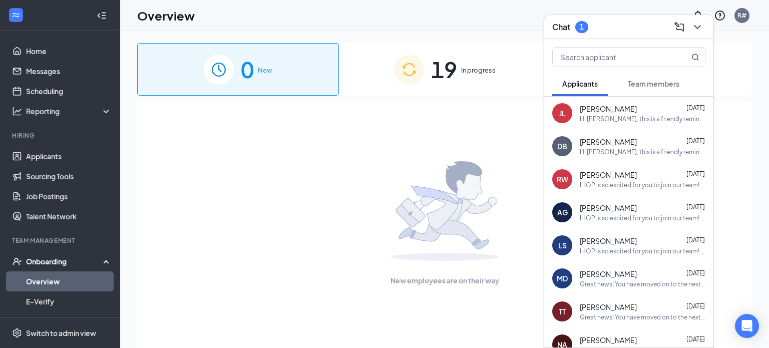
click at [652, 84] on span "Team members" at bounding box center [654, 83] width 52 height 9
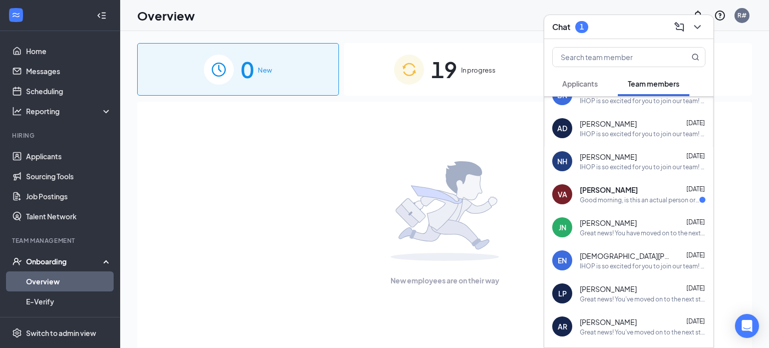
scroll to position [283, 0]
click at [664, 195] on div "Good morning, is this an actual person or an automated system....what link am I…" at bounding box center [640, 199] width 120 height 9
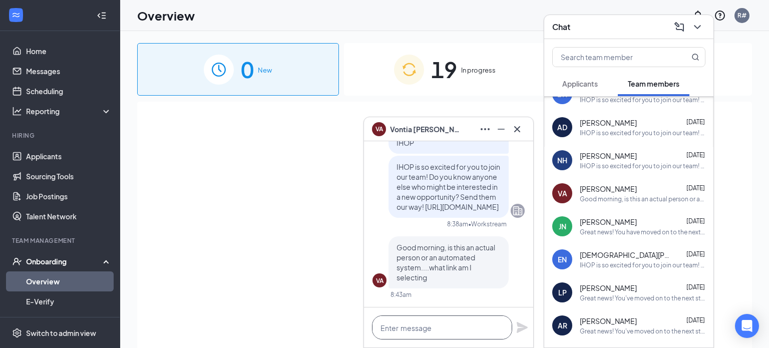
click at [466, 326] on textarea at bounding box center [442, 327] width 140 height 24
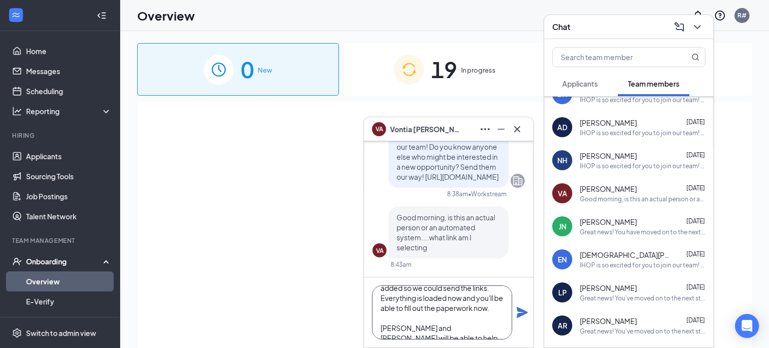
scroll to position [40, 0]
type textarea "Sorry [PERSON_NAME], we were waiting on a missing document to be added so we co…"
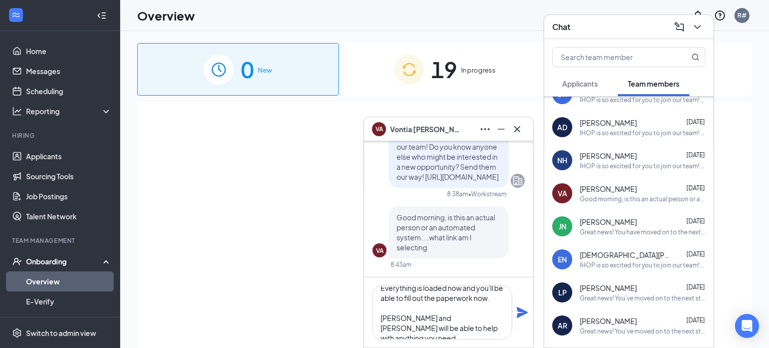
click at [521, 317] on icon "Plane" at bounding box center [522, 312] width 12 height 12
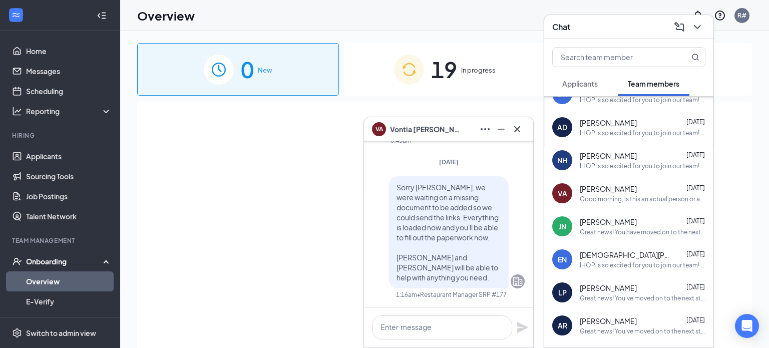
scroll to position [0, 0]
click at [519, 131] on icon "Cross" at bounding box center [517, 129] width 6 height 6
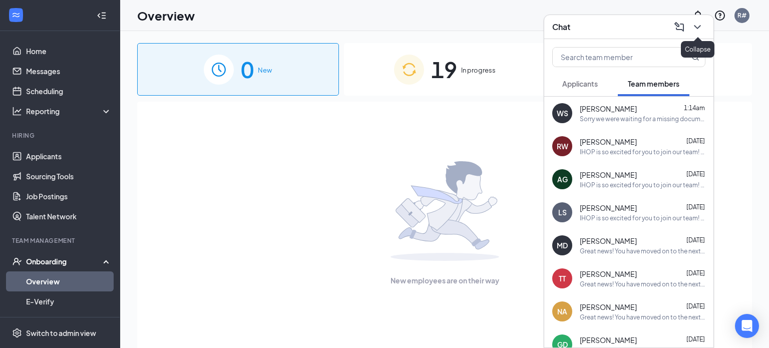
click at [699, 31] on icon "ChevronDown" at bounding box center [697, 27] width 12 height 12
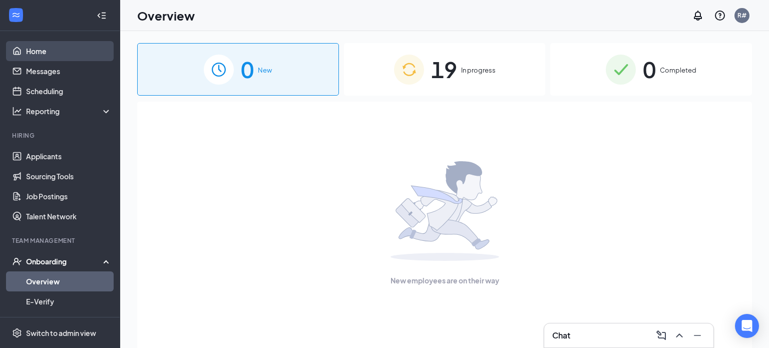
click at [51, 59] on link "Home" at bounding box center [69, 51] width 86 height 20
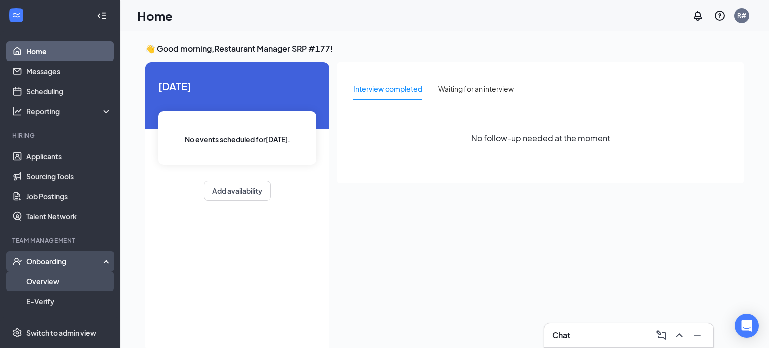
click at [57, 282] on link "Overview" at bounding box center [69, 281] width 86 height 20
